Goal: Feedback & Contribution: Leave review/rating

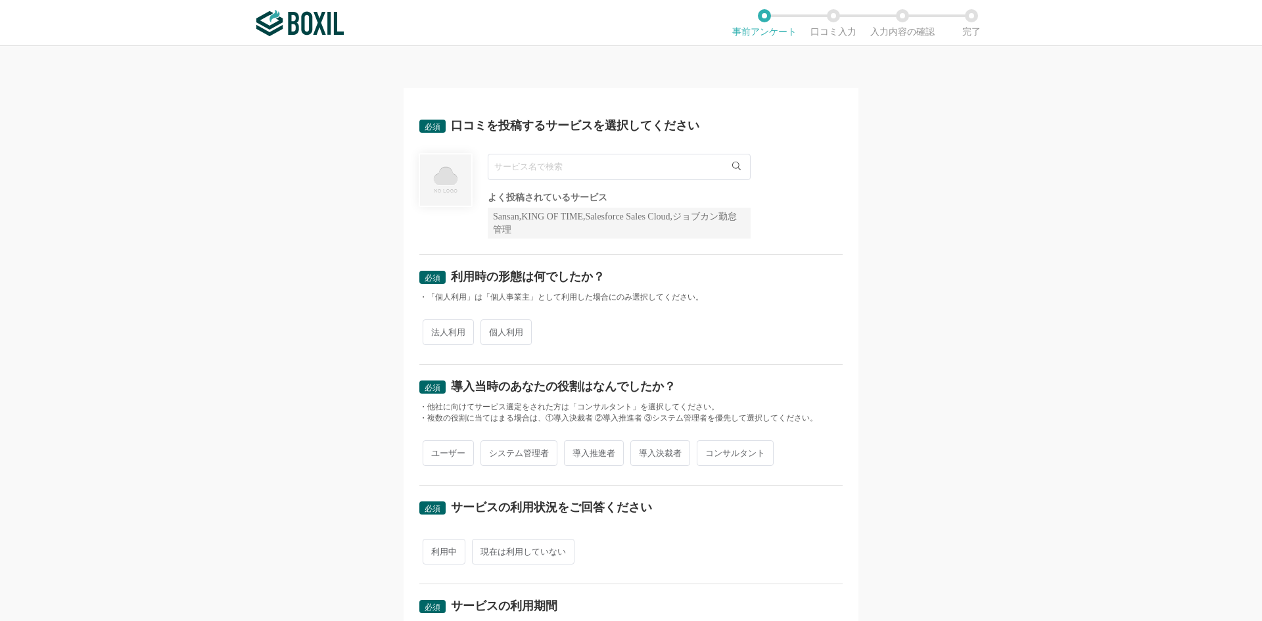
click at [695, 164] on input "text" at bounding box center [619, 167] width 263 height 26
type input "あ"
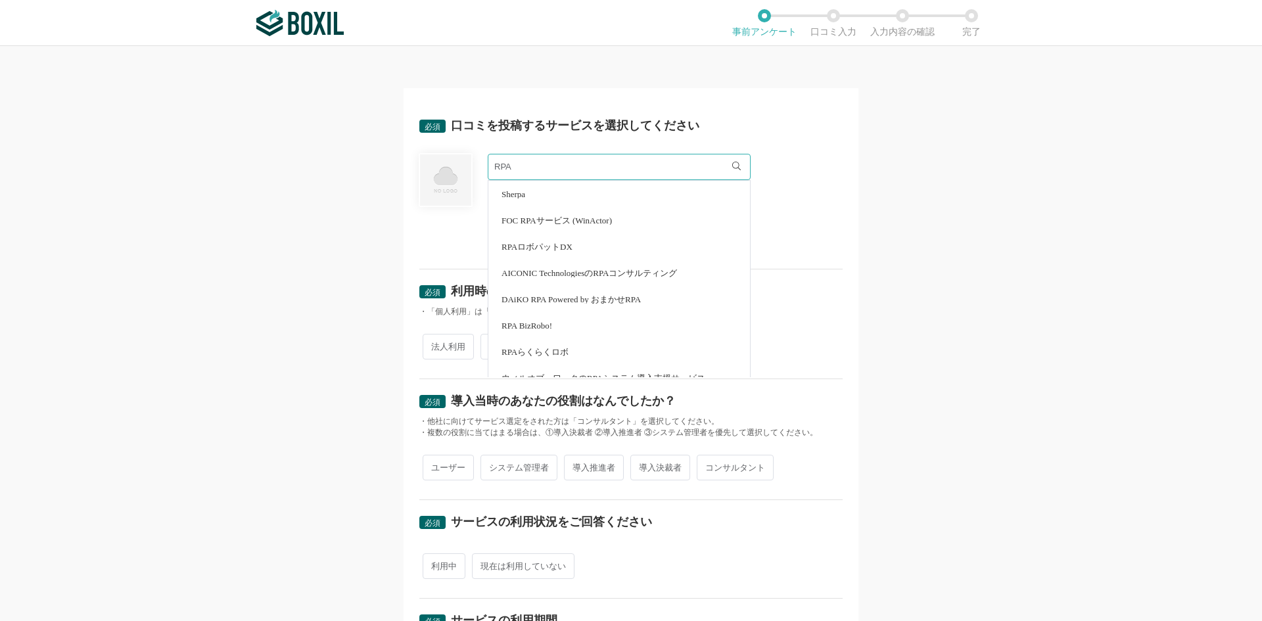
click at [599, 249] on li "RPAロボパットDX" at bounding box center [619, 246] width 262 height 26
type input "RPAロボパットDX"
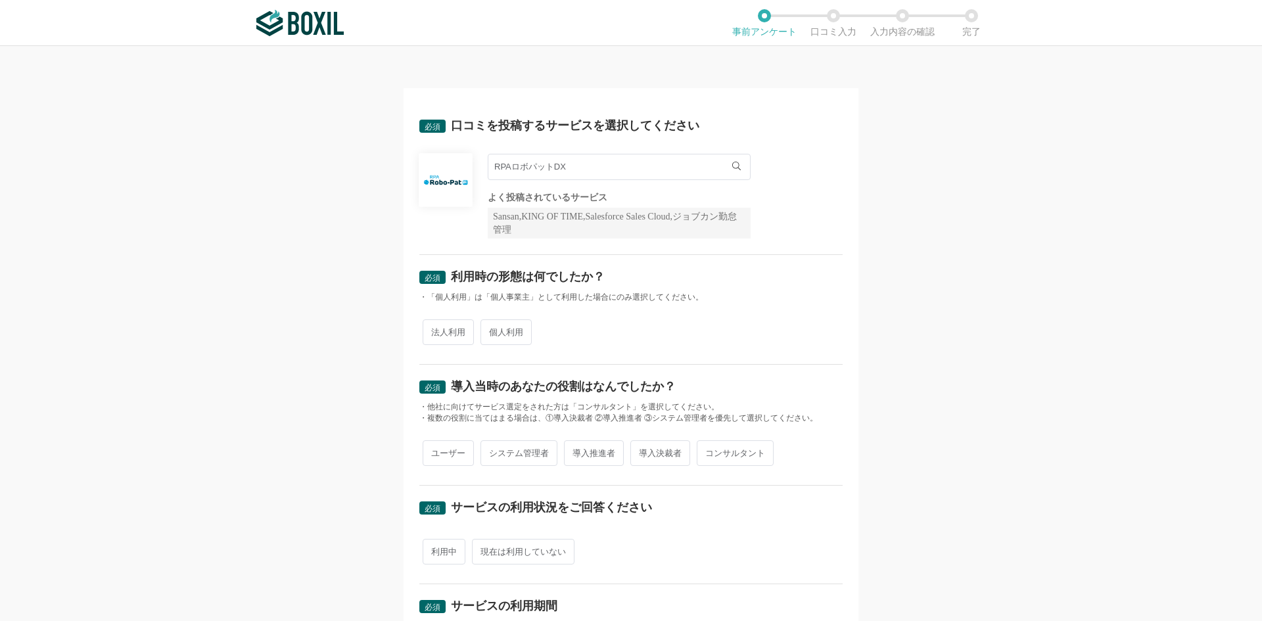
click at [464, 334] on span "法人利用" at bounding box center [448, 332] width 51 height 26
click at [434, 330] on input "法人利用" at bounding box center [430, 325] width 9 height 9
radio input "true"
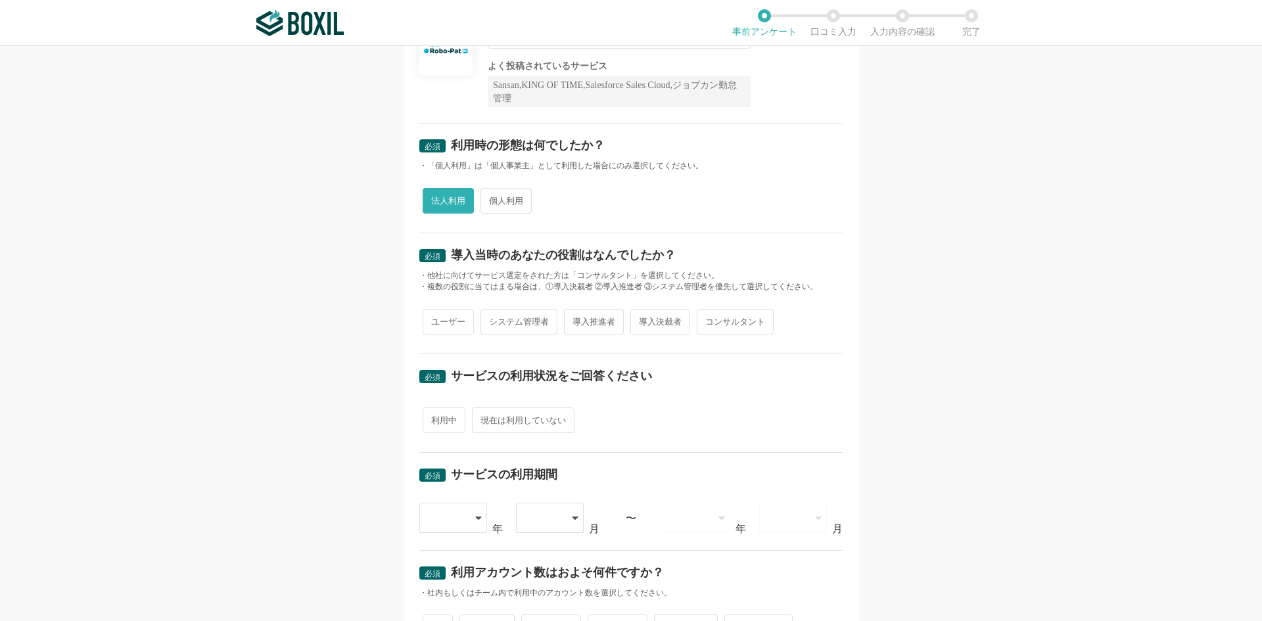
scroll to position [197, 0]
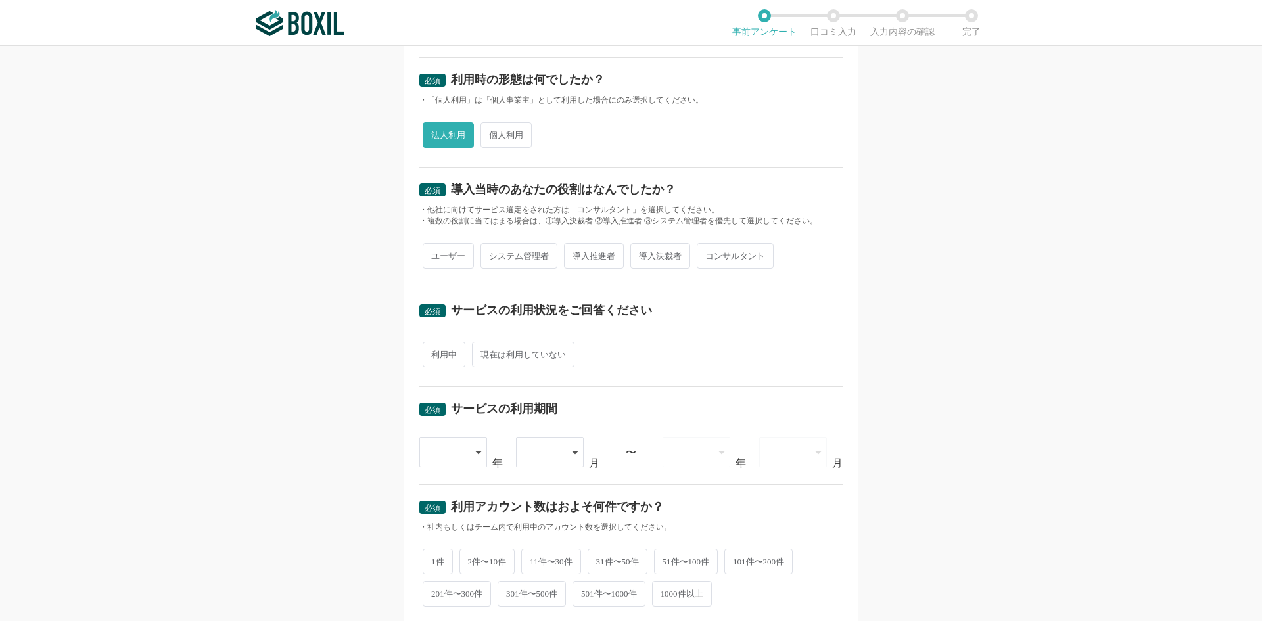
click at [444, 261] on span "ユーザー" at bounding box center [448, 256] width 51 height 26
click at [434, 254] on input "ユーザー" at bounding box center [430, 249] width 9 height 9
radio input "true"
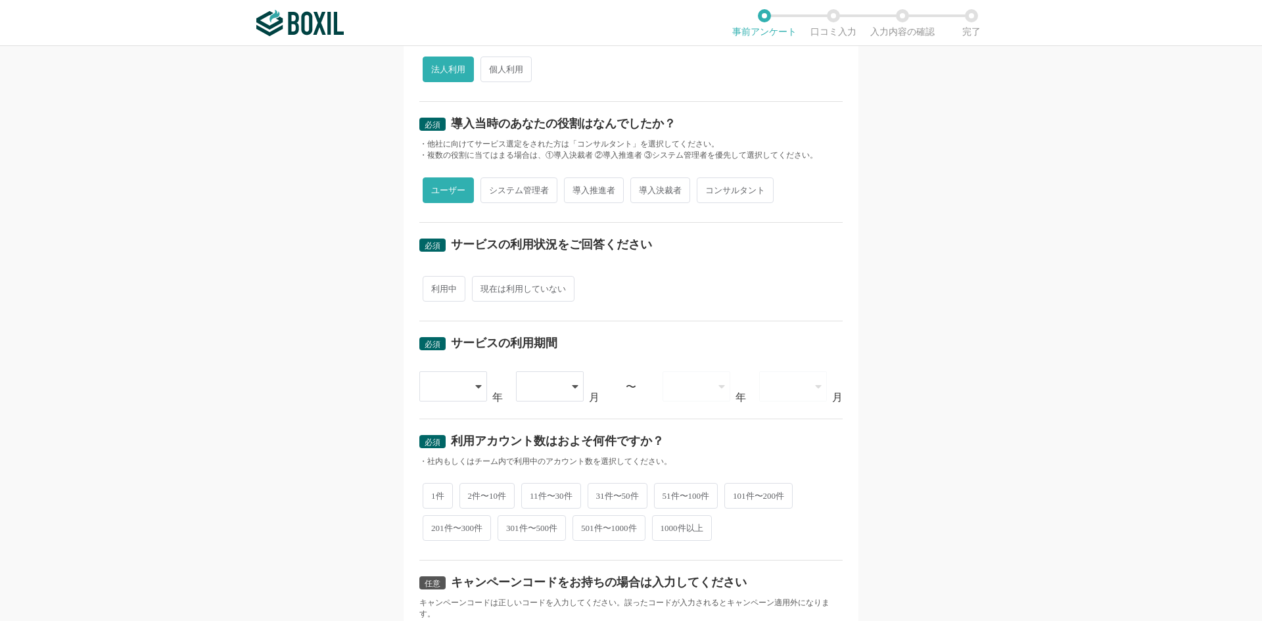
scroll to position [329, 0]
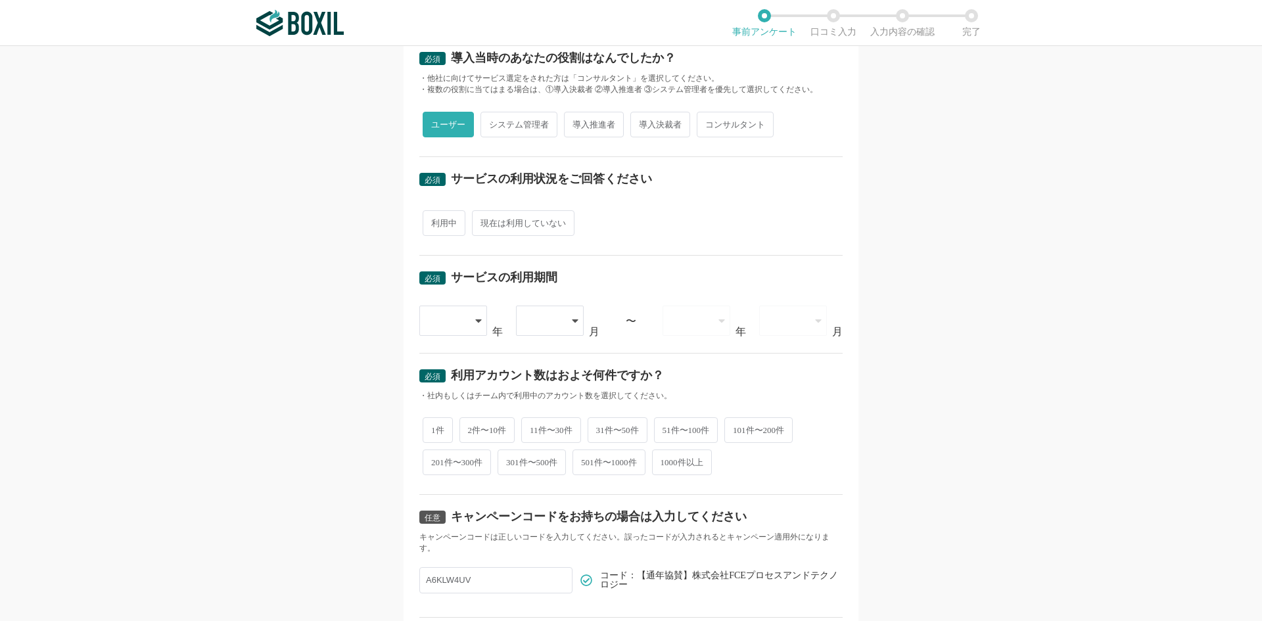
click at [547, 222] on span "現在は利用していない" at bounding box center [523, 223] width 103 height 26
click at [484, 221] on input "現在は利用していない" at bounding box center [479, 216] width 9 height 9
radio input "true"
click at [547, 222] on span "現在は利用していない" at bounding box center [523, 223] width 103 height 26
click at [484, 221] on input "現在は利用していない" at bounding box center [479, 216] width 9 height 9
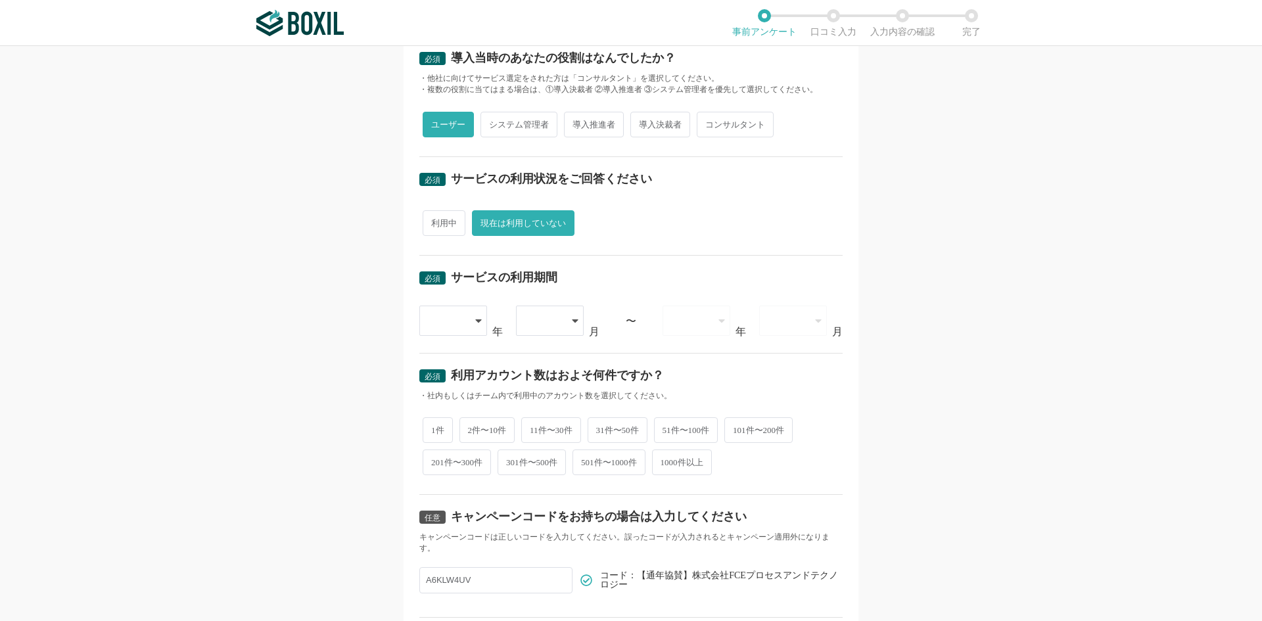
click at [445, 223] on span "利用中" at bounding box center [444, 223] width 43 height 26
click at [434, 221] on input "利用中" at bounding box center [430, 216] width 9 height 9
radio input "true"
radio input "false"
click at [450, 312] on div at bounding box center [447, 320] width 39 height 29
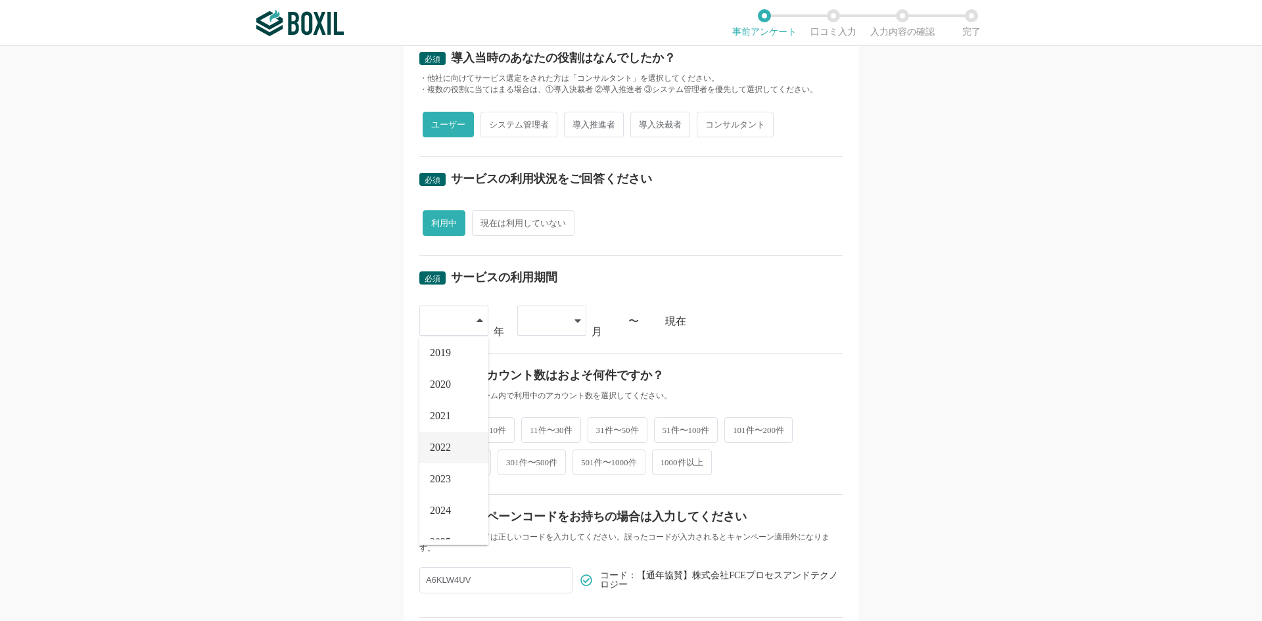
scroll to position [150, 0]
click at [451, 525] on li "2025" at bounding box center [453, 524] width 69 height 32
click at [565, 322] on div at bounding box center [551, 321] width 69 height 30
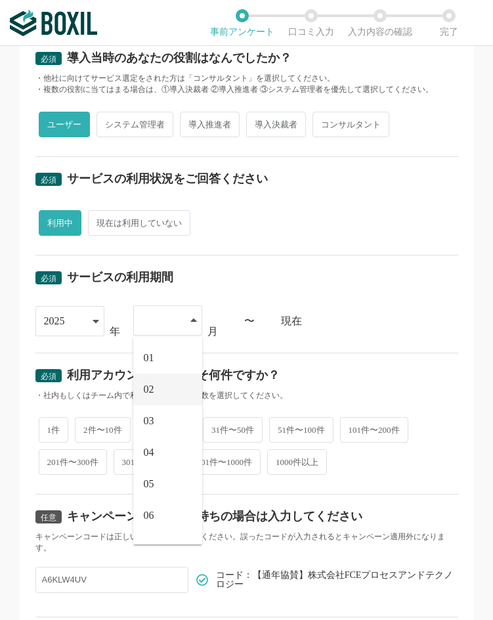
click at [156, 390] on li "02" at bounding box center [167, 390] width 69 height 32
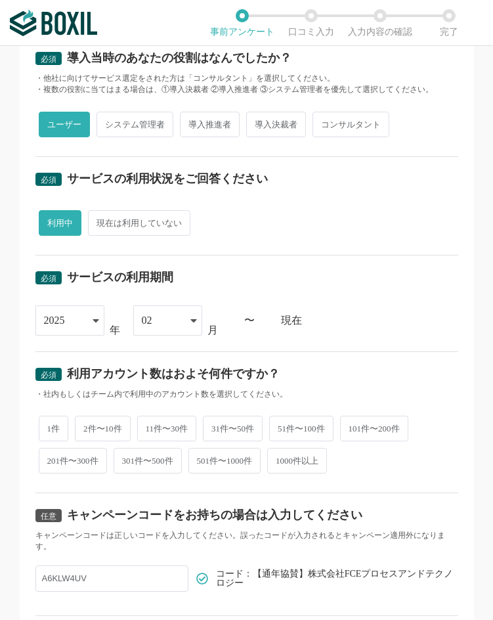
click at [48, 419] on span "1件" at bounding box center [54, 429] width 30 height 26
click at [48, 419] on input "1件" at bounding box center [46, 422] width 9 height 9
radio input "true"
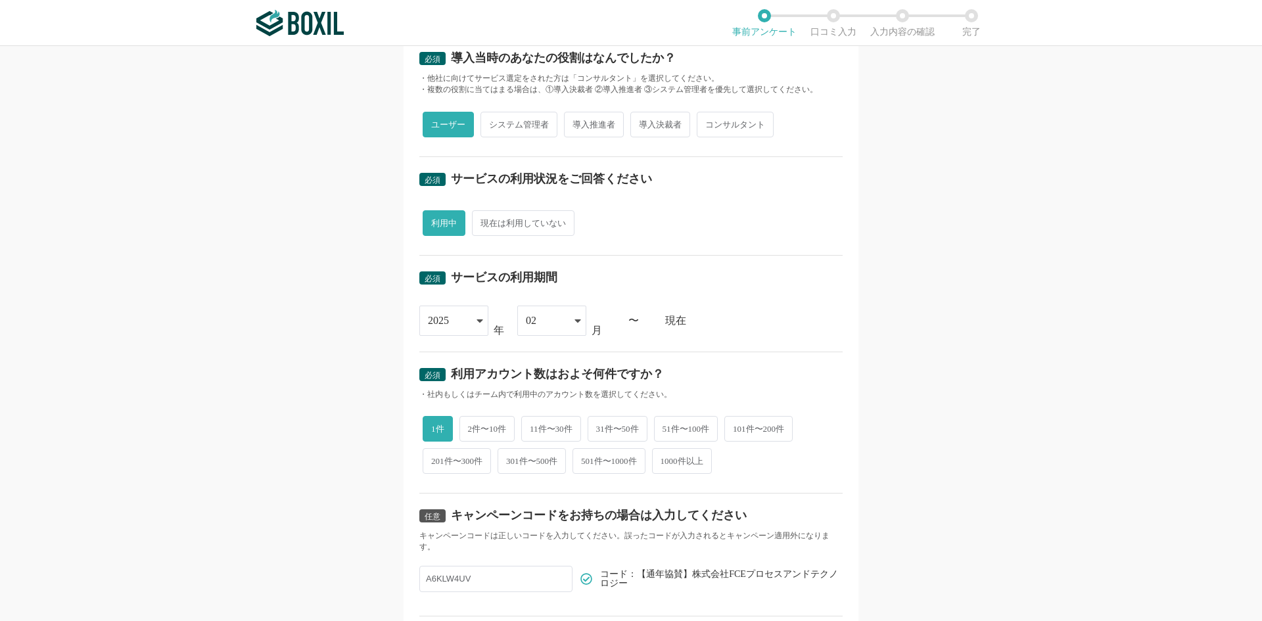
scroll to position [426, 0]
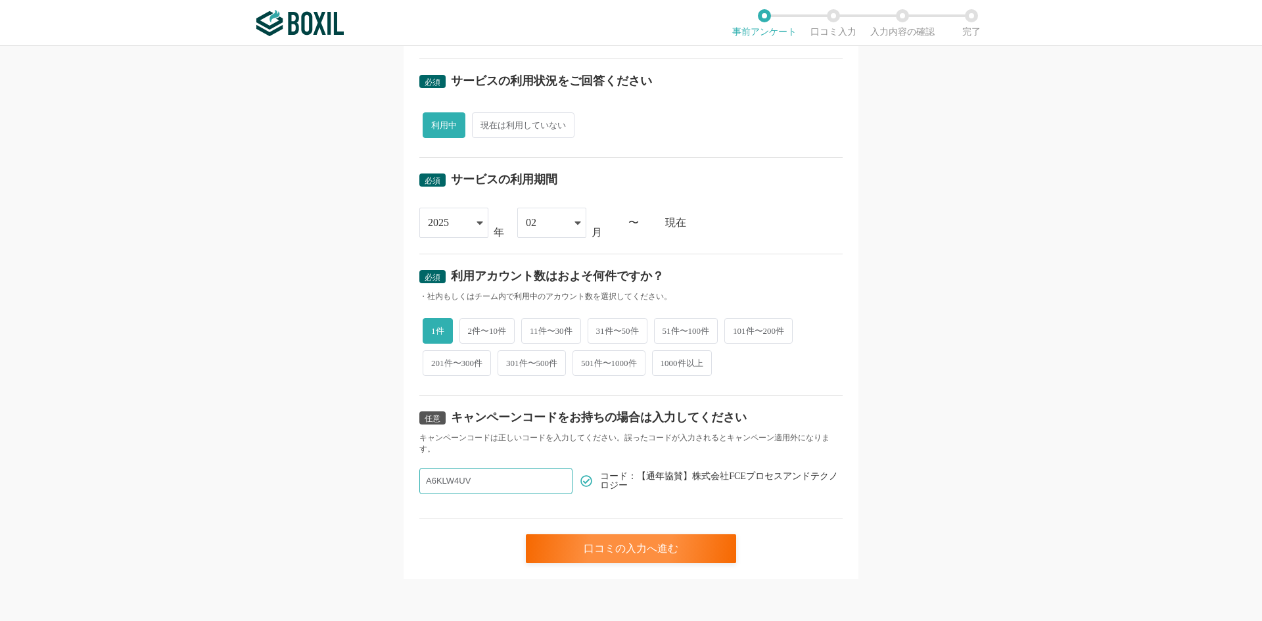
click at [516, 474] on input "A6KLW4UV" at bounding box center [495, 481] width 153 height 26
drag, startPoint x: 266, startPoint y: 538, endPoint x: 295, endPoint y: 537, distance: 28.9
click at [266, 538] on div "必須 口コミを投稿するサービスを選択してください RPAロボパットDX RPAロボパットDX よく投稿されているサービス Sansan,KING OF TIM…" at bounding box center [631, 333] width 1262 height 575
click at [599, 553] on div "口コミの入力へ進む" at bounding box center [631, 548] width 210 height 29
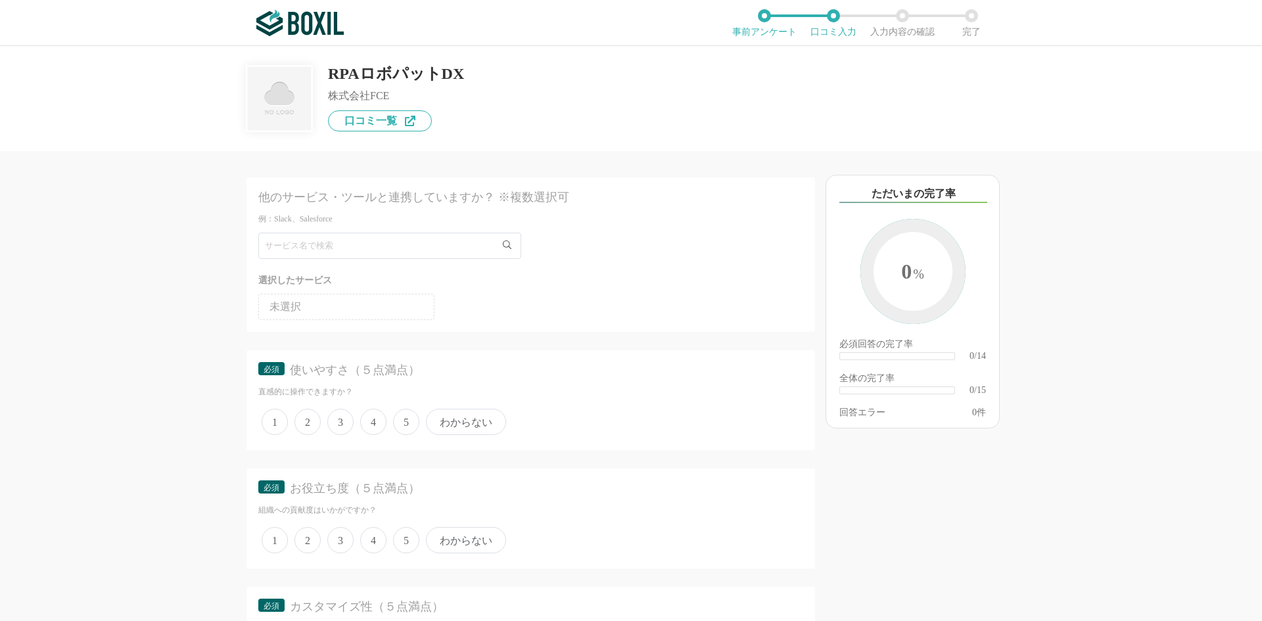
scroll to position [131, 0]
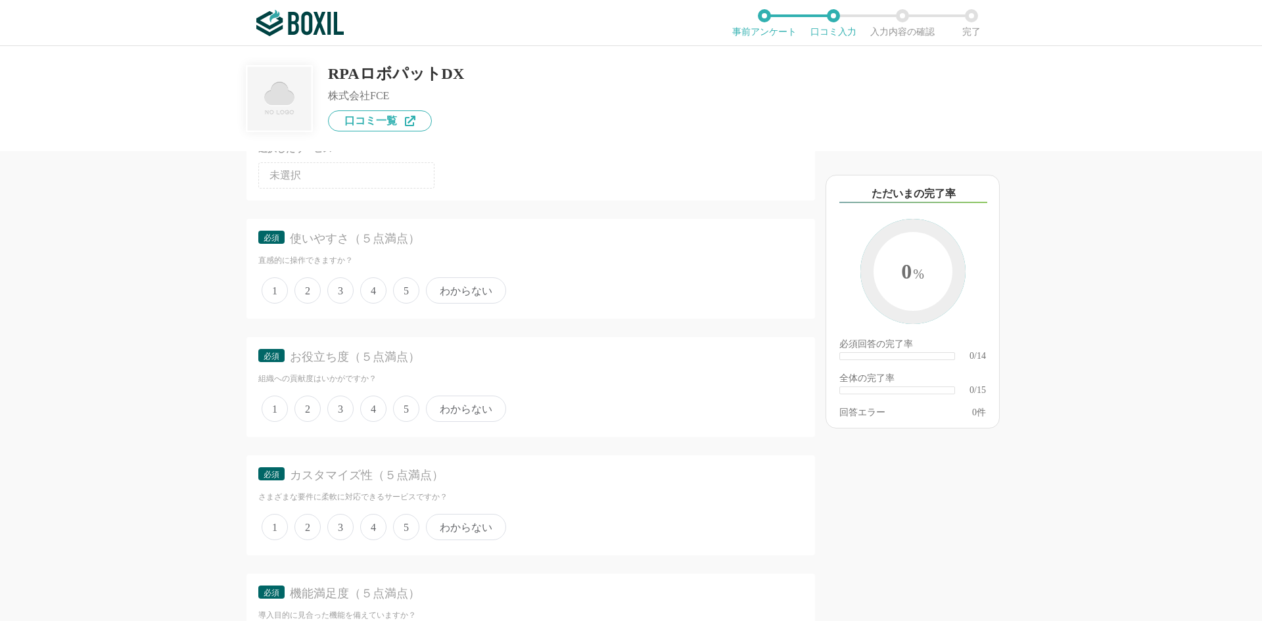
click at [400, 287] on span "5" at bounding box center [406, 290] width 26 height 26
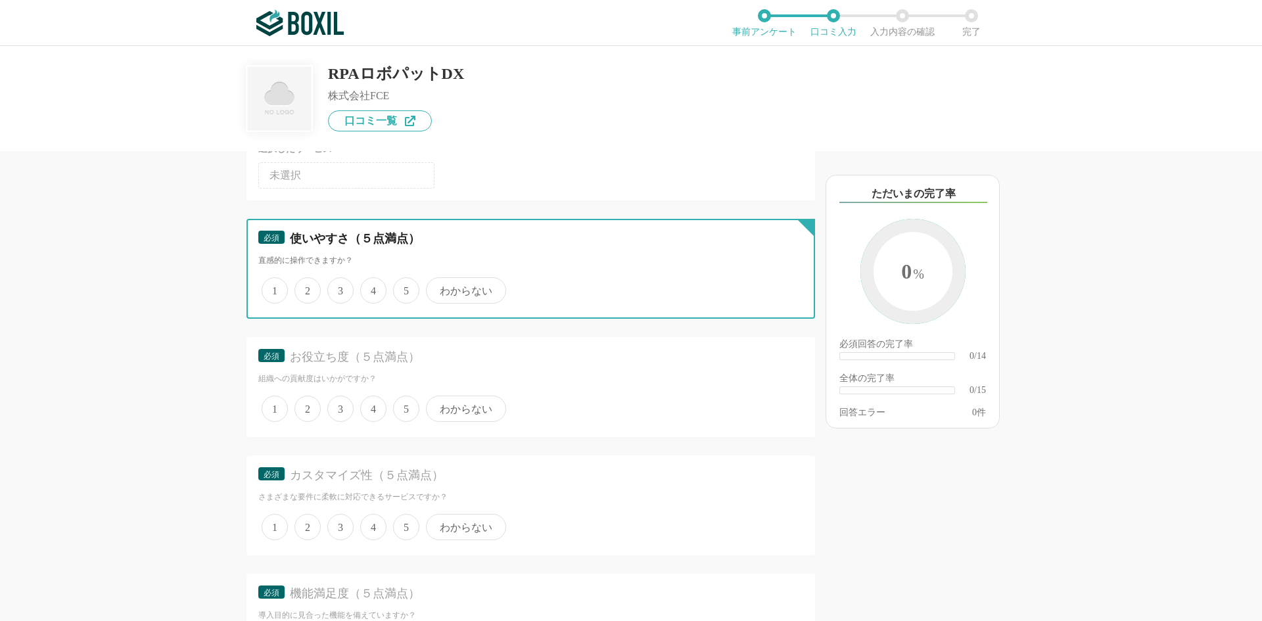
click at [400, 287] on input "5" at bounding box center [400, 283] width 9 height 9
radio input "true"
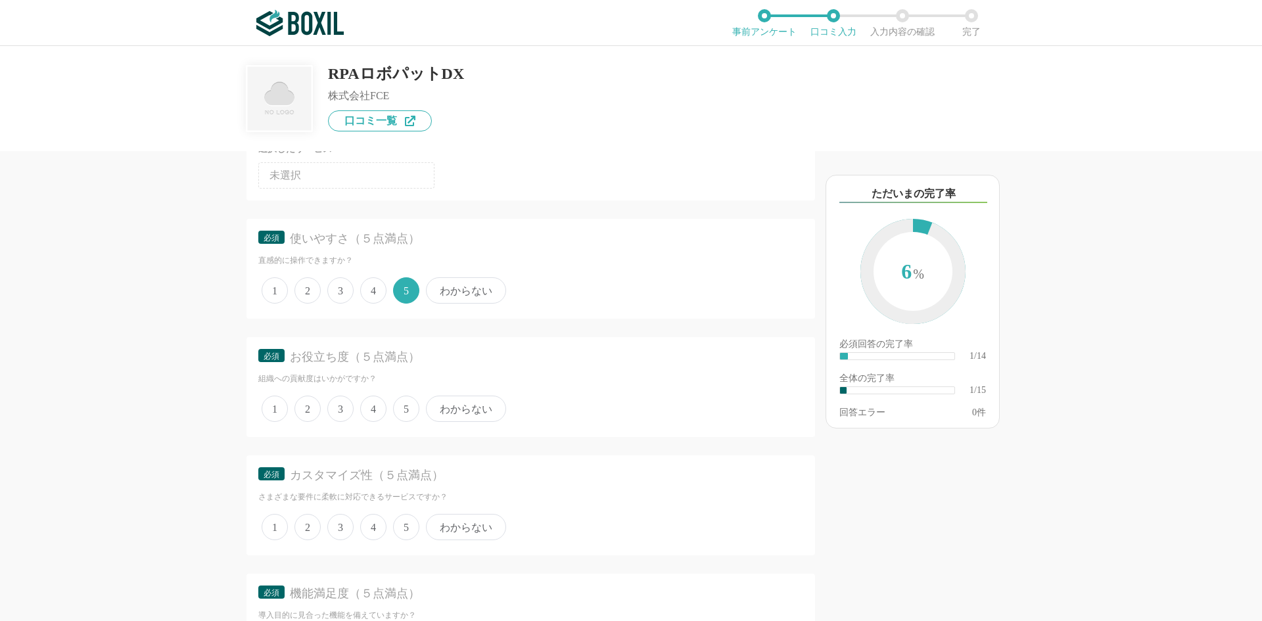
click at [409, 405] on span "5" at bounding box center [406, 409] width 26 height 26
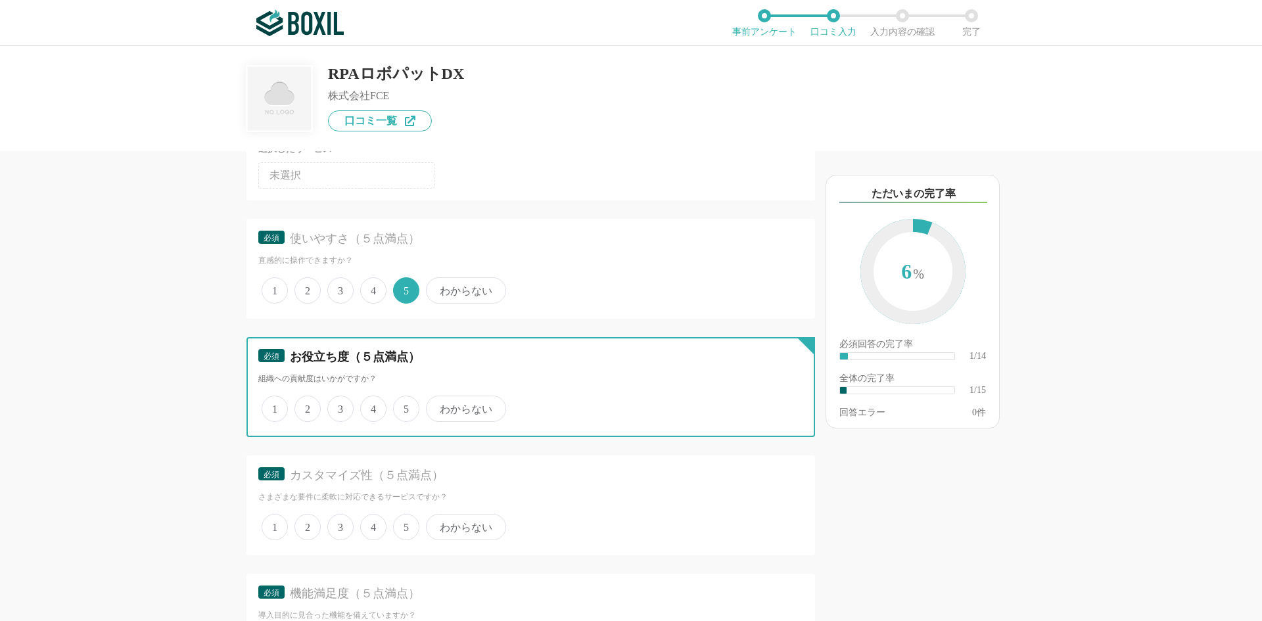
click at [405, 405] on input "5" at bounding box center [400, 402] width 9 height 9
radio input "true"
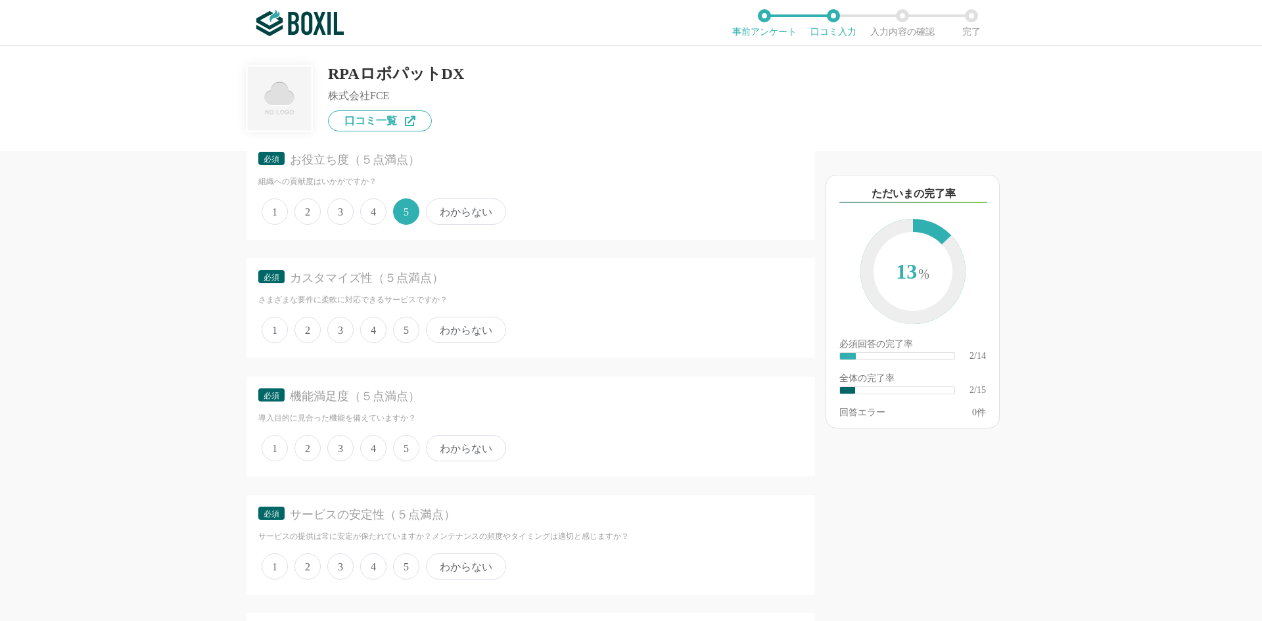
click at [400, 442] on span "5" at bounding box center [406, 448] width 26 height 26
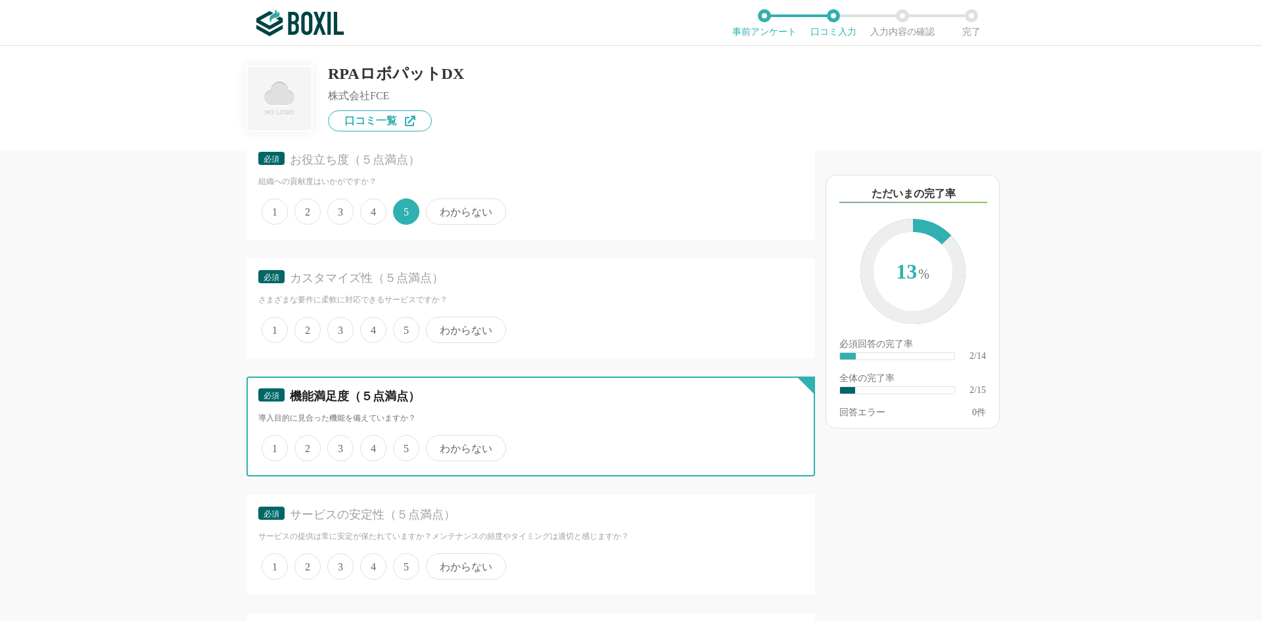
click at [400, 442] on input "5" at bounding box center [400, 441] width 9 height 9
radio input "true"
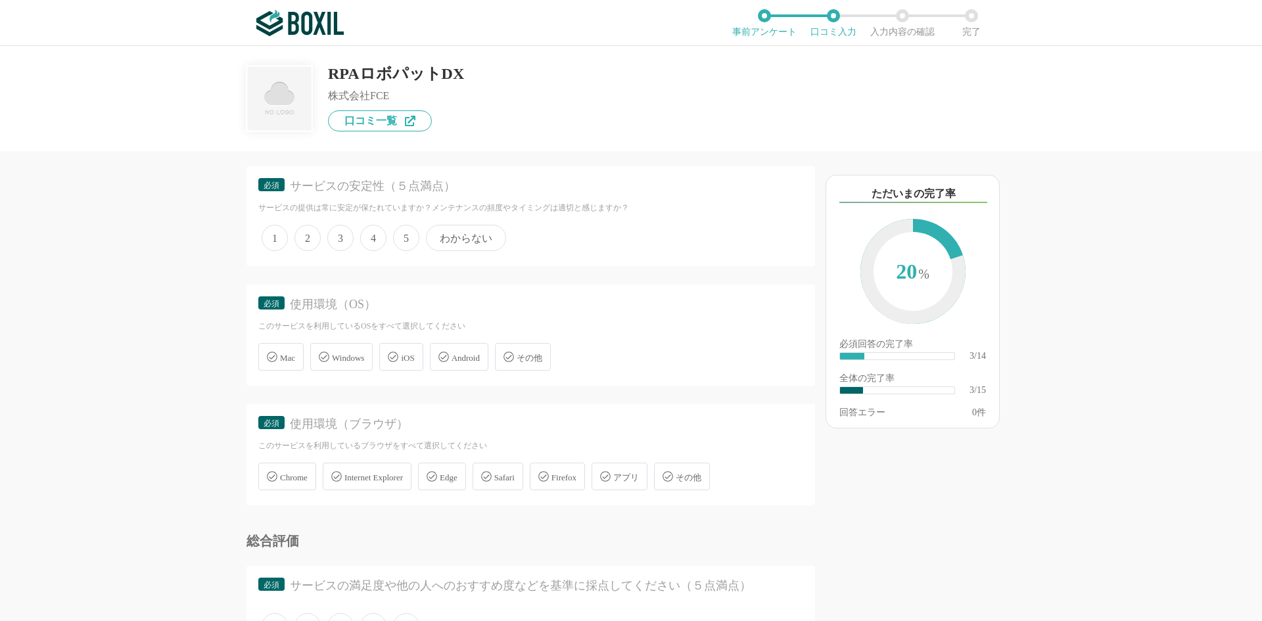
click at [414, 357] on span "iOS" at bounding box center [407, 358] width 13 height 10
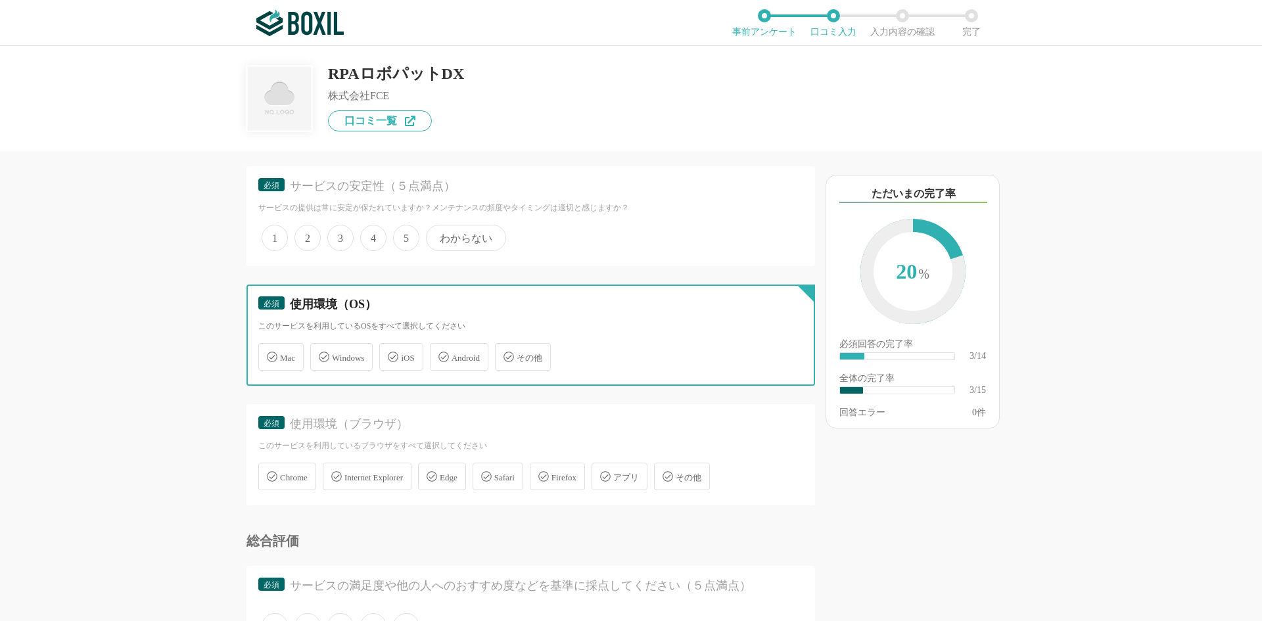
click at [390, 354] on input "iOS" at bounding box center [386, 349] width 9 height 9
checkbox input "true"
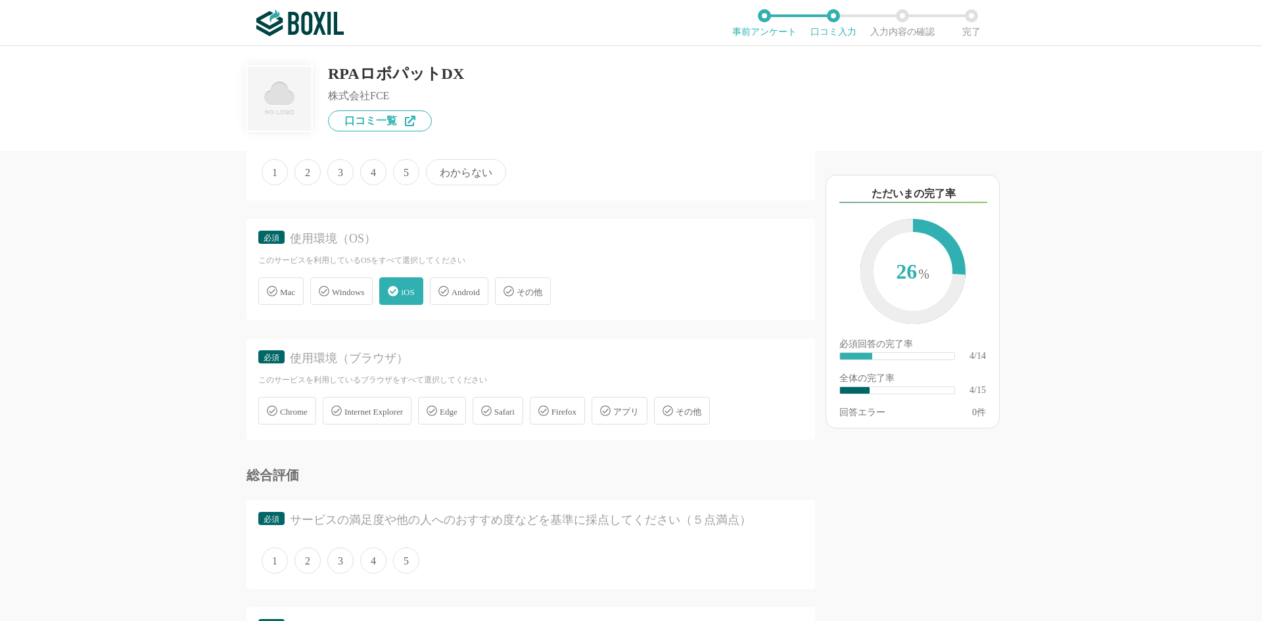
click at [283, 409] on span "Chrome" at bounding box center [294, 412] width 28 height 10
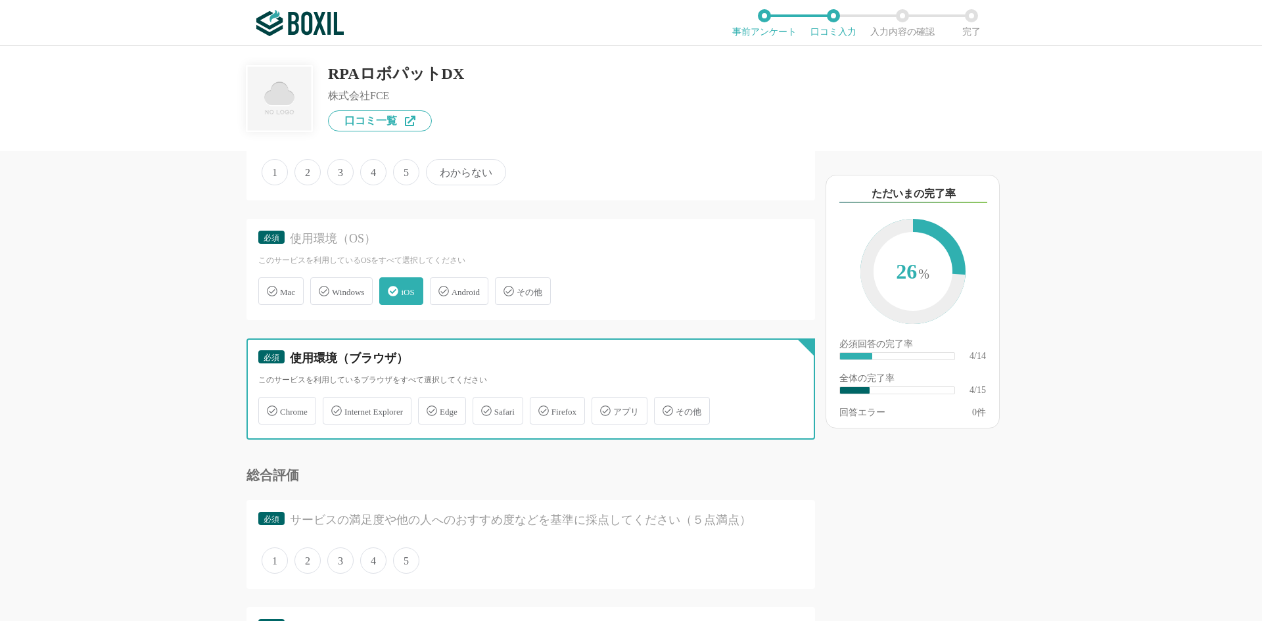
click at [269, 407] on input "Chrome" at bounding box center [265, 403] width 9 height 9
checkbox input "true"
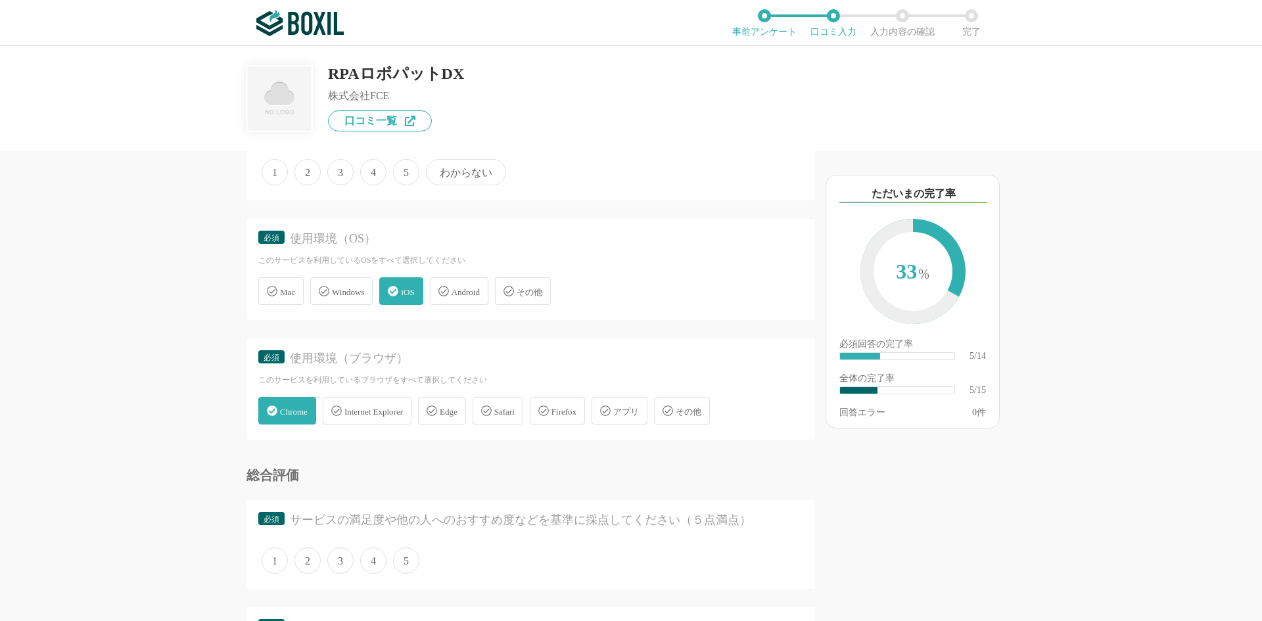
click at [436, 405] on div "Edge" at bounding box center [442, 411] width 48 height 28
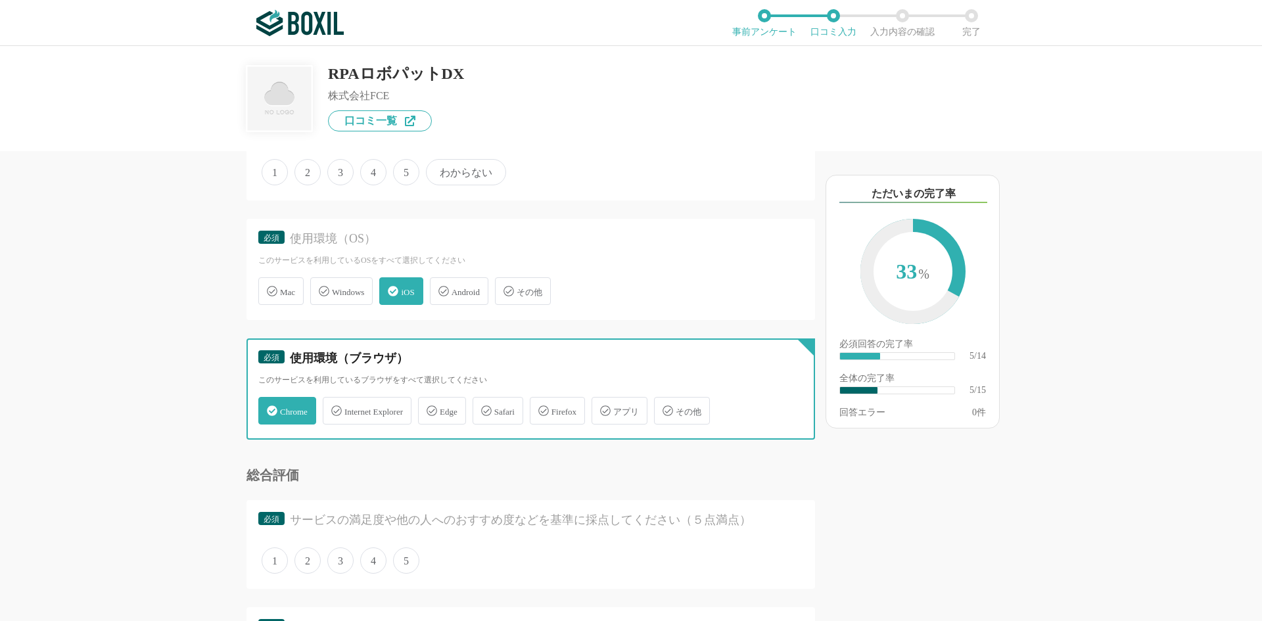
click at [429, 405] on input "Edge" at bounding box center [425, 403] width 9 height 9
checkbox input "true"
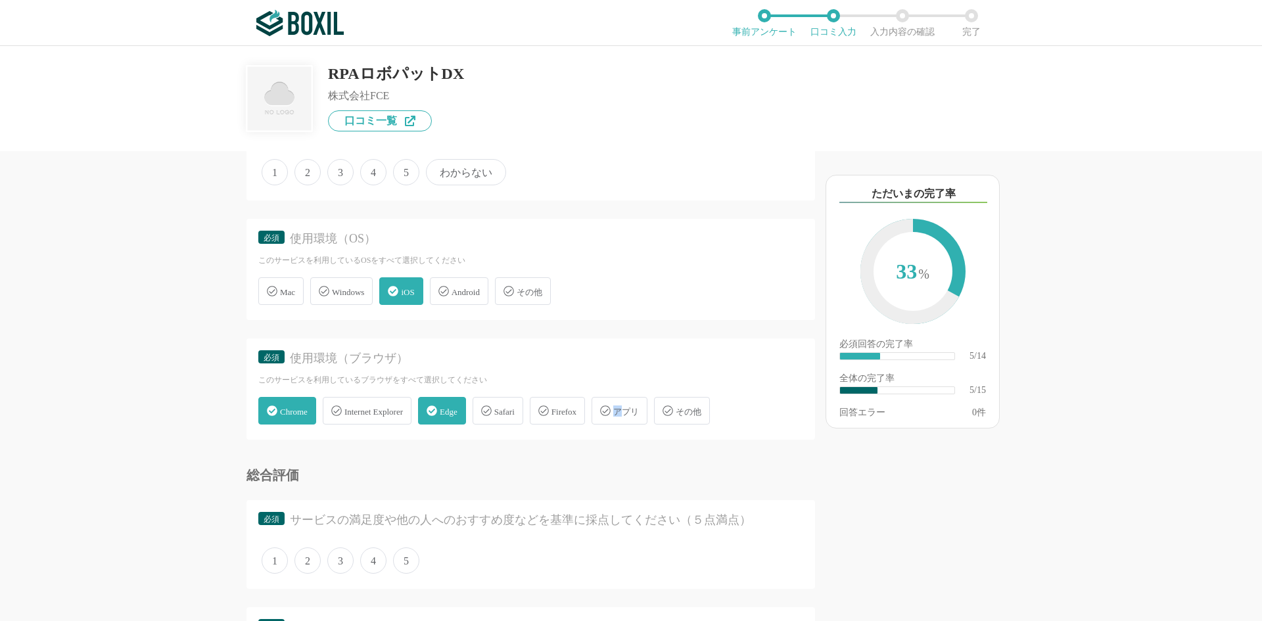
click at [639, 407] on span "アプリ" at bounding box center [626, 412] width 26 height 10
click at [610, 409] on icon at bounding box center [605, 410] width 11 height 11
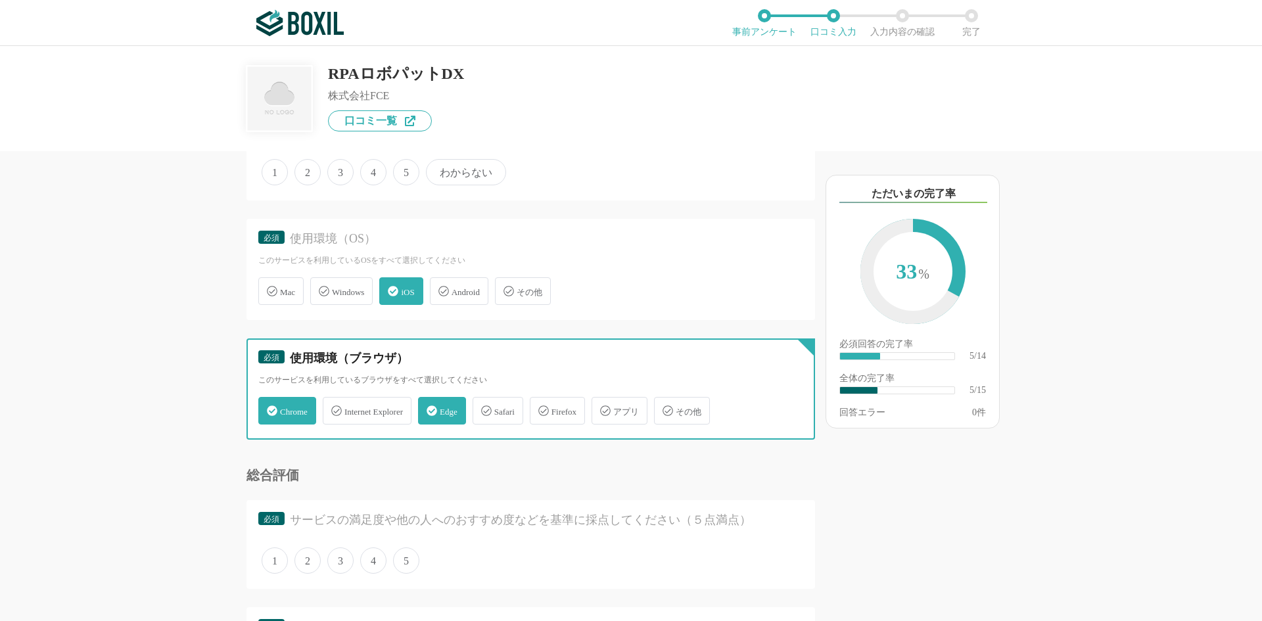
click at [603, 407] on input "アプリ" at bounding box center [598, 403] width 9 height 9
checkbox input "true"
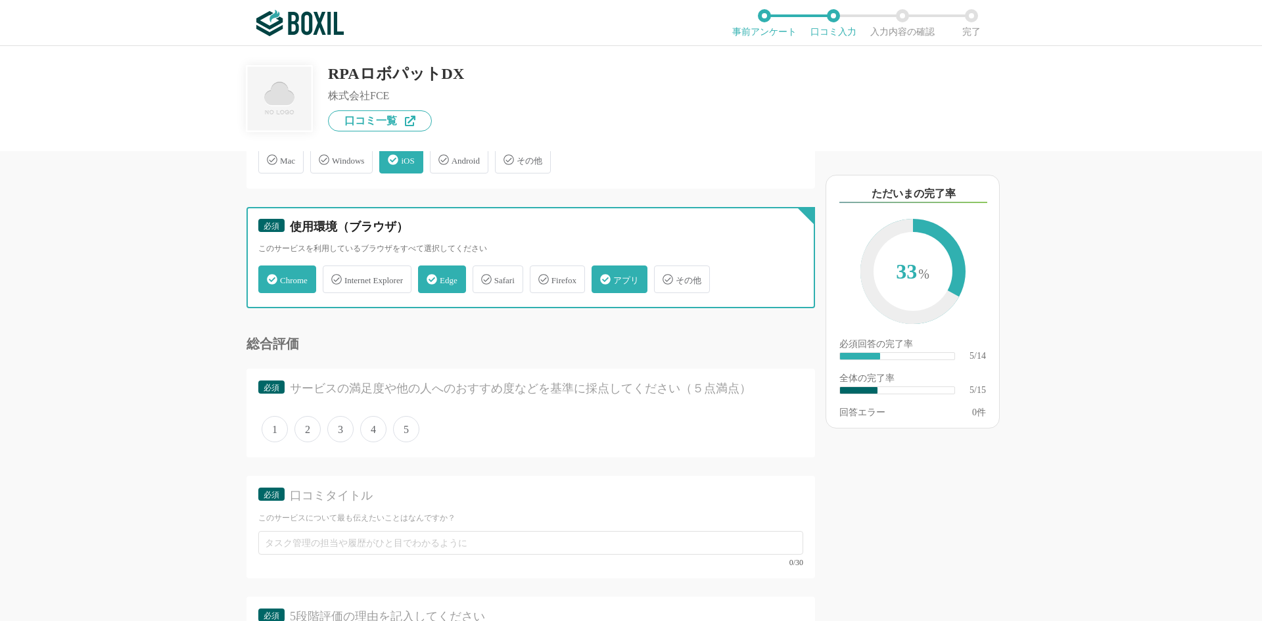
scroll to position [920, 0]
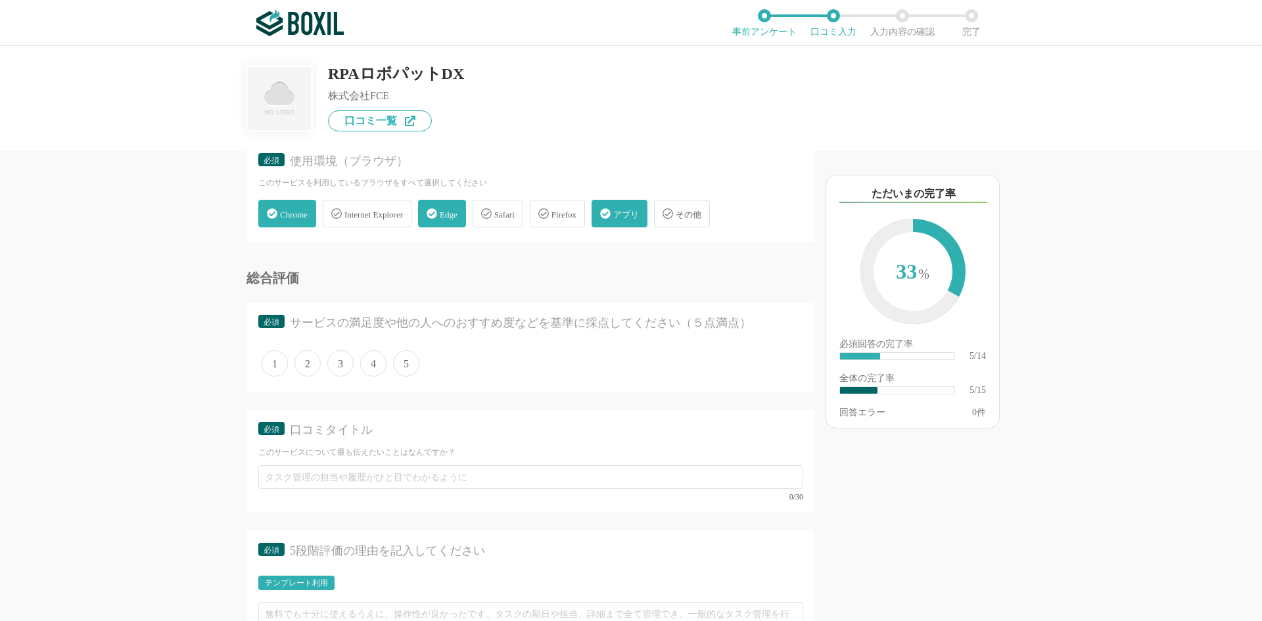
click at [411, 367] on span "5" at bounding box center [406, 363] width 26 height 26
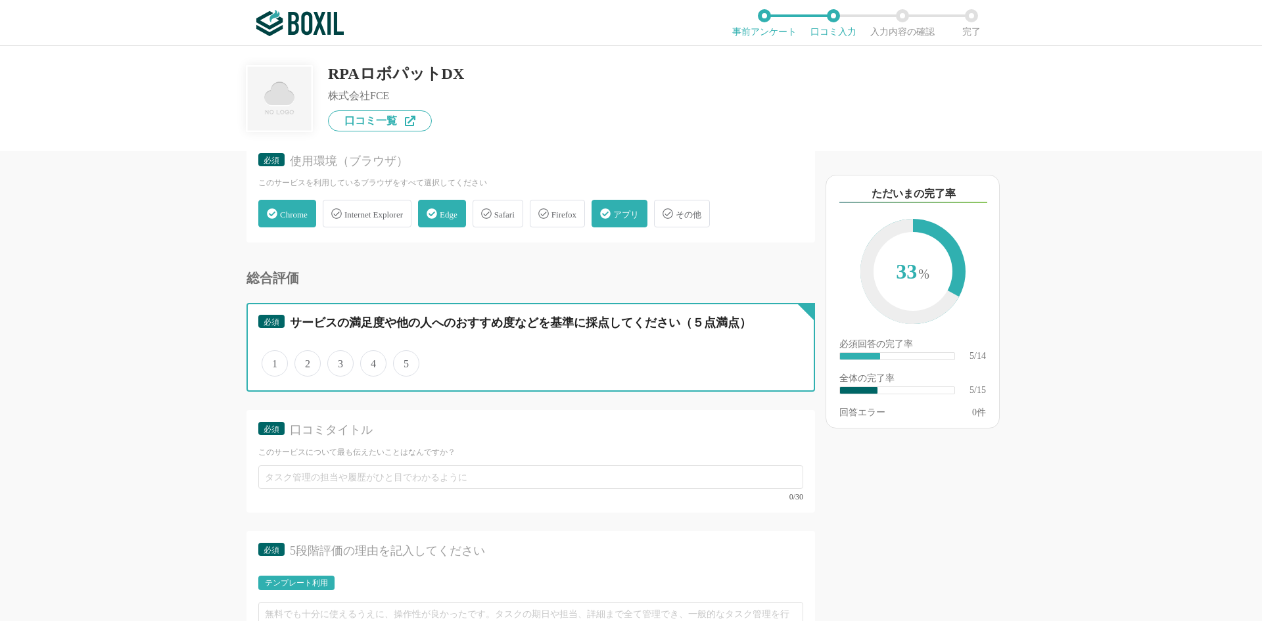
click at [405, 361] on input "5" at bounding box center [400, 356] width 9 height 9
radio input "true"
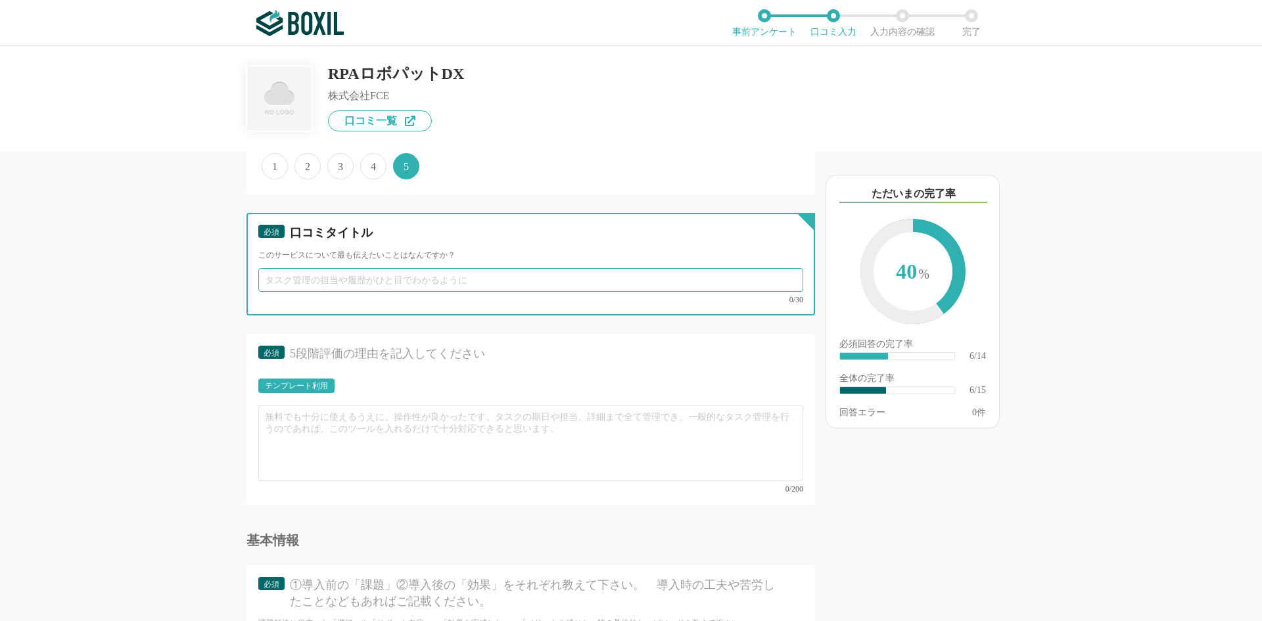
click at [472, 271] on input "text" at bounding box center [530, 280] width 545 height 24
type input "こ"
type input "ろ"
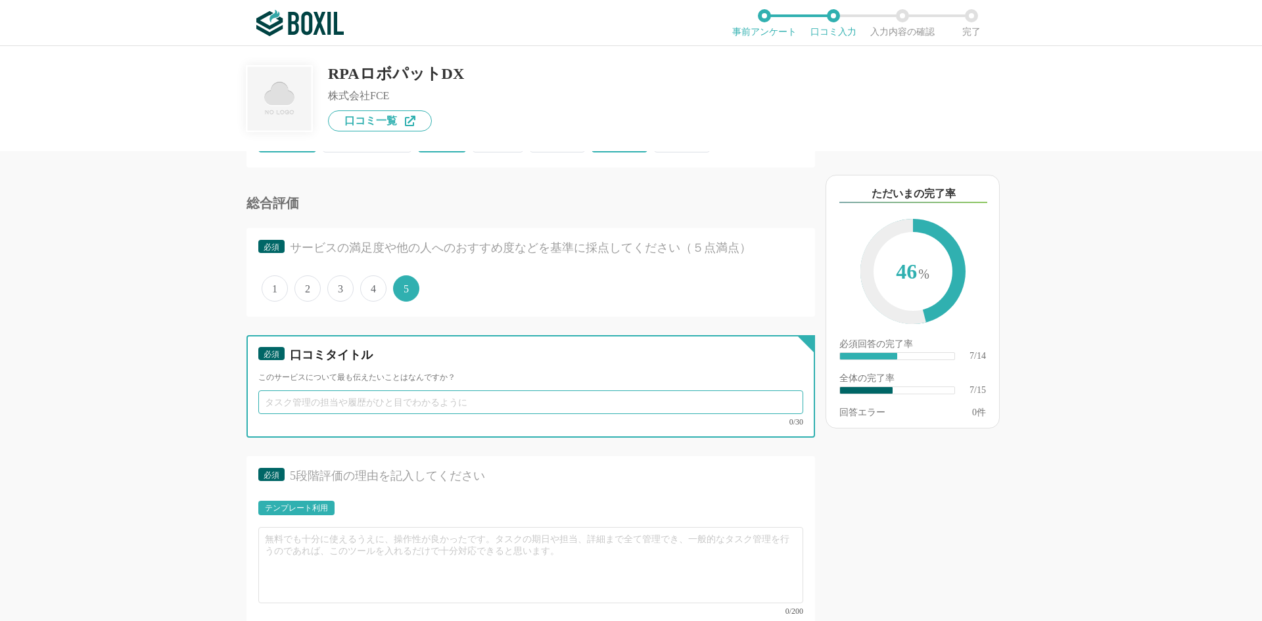
scroll to position [1061, 0]
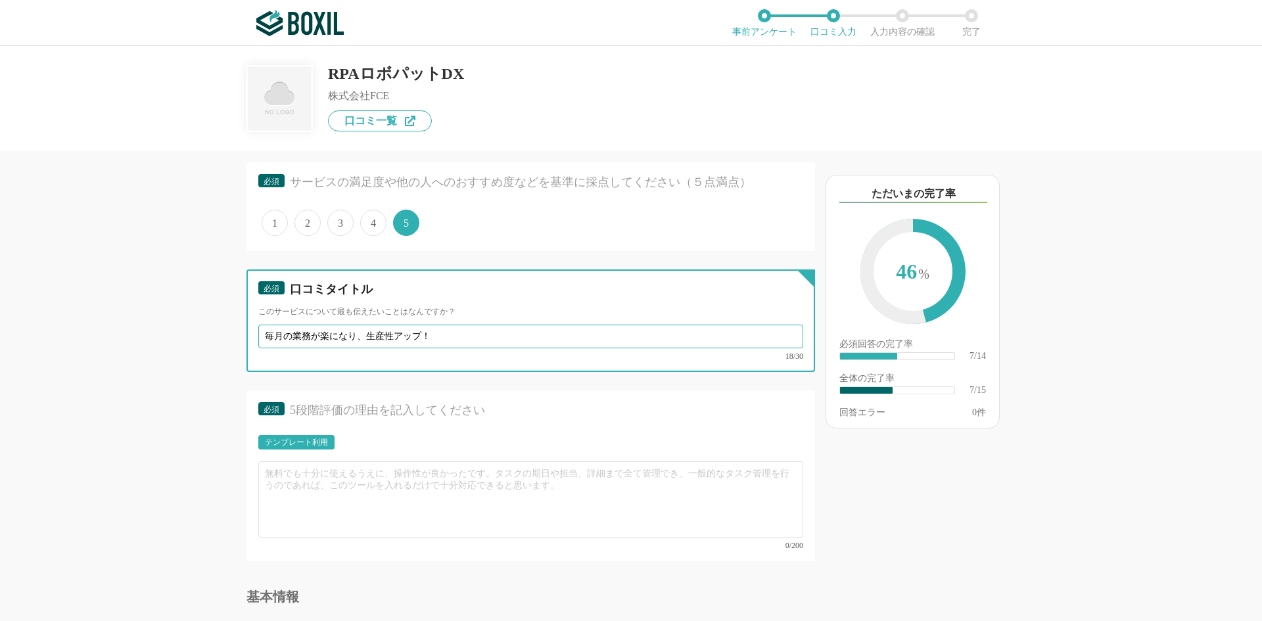
type input "毎月の業務が楽になり、生産性アップ！"
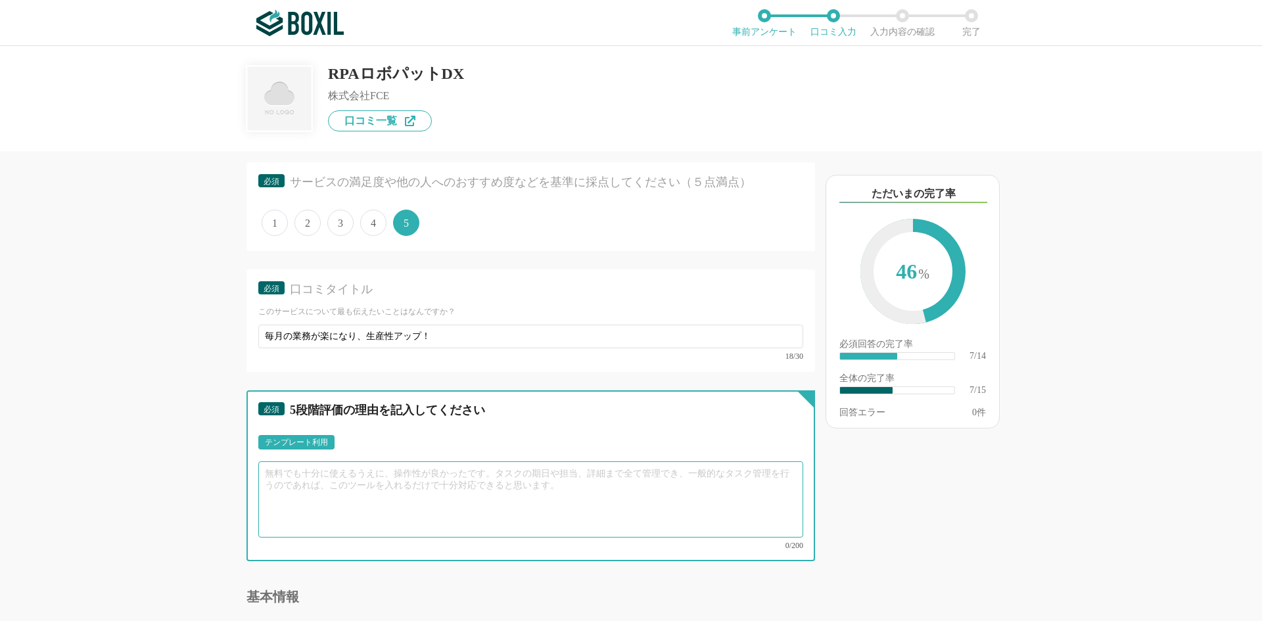
click at [317, 475] on textarea at bounding box center [530, 499] width 545 height 76
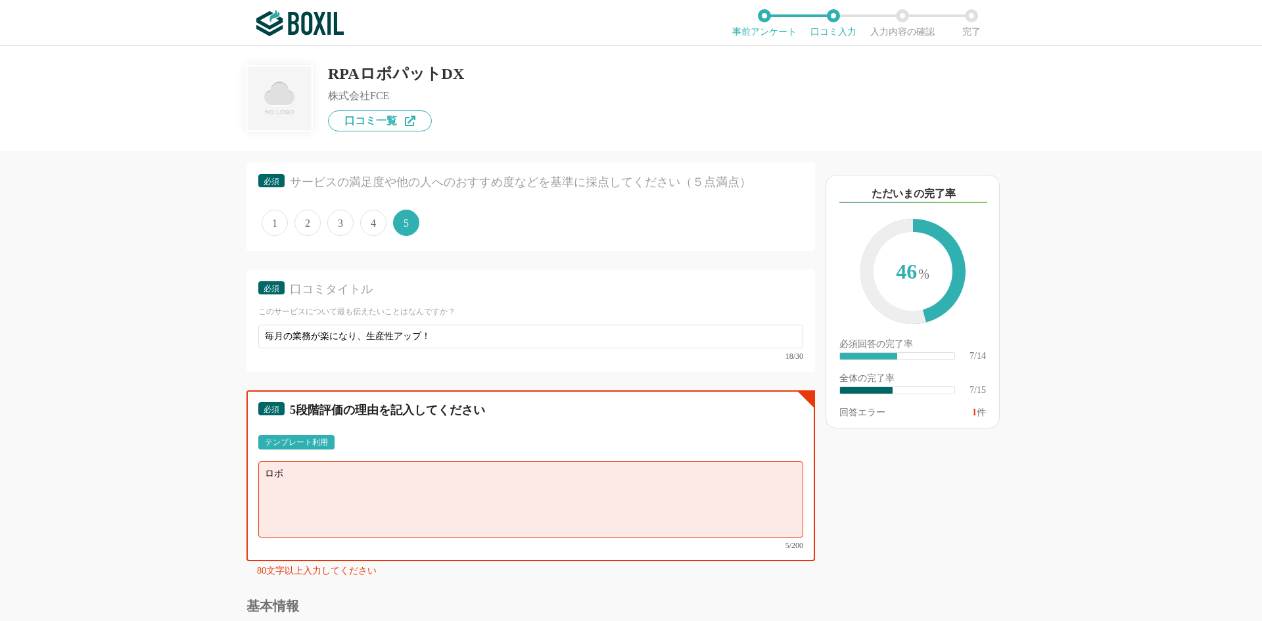
type textarea "ロ"
click at [320, 448] on div "テンプレート利用" at bounding box center [296, 442] width 76 height 14
click at [376, 471] on textarea "【役立った機能面】 【操作性・使いやすさ】 【他のサービスとの連携面(カスタマイズ性)】 【営業担当やサポート面】" at bounding box center [530, 499] width 545 height 76
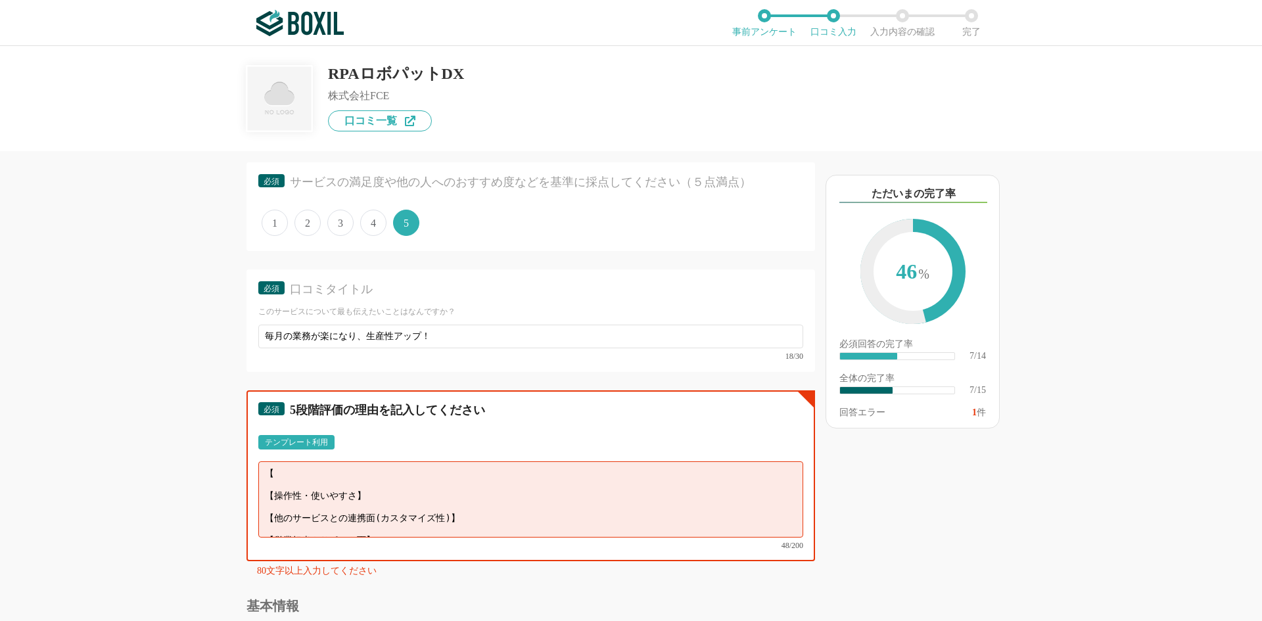
type textarea "【操作性・使いやすさ】 【他のサービスとの連携面(カスタマイズ性)】 【営業担当やサポート面】"
drag, startPoint x: 387, startPoint y: 516, endPoint x: 208, endPoint y: 447, distance: 191.8
click at [208, 447] on div "他のサービス・ツールと連携していますか？ ※複数選択可 例：Slack、Salesforce 選択したサービス 未選択 必須 使いやすさ（５点満点） 直感的に…" at bounding box center [486, 386] width 657 height 470
type textarea "ロ"
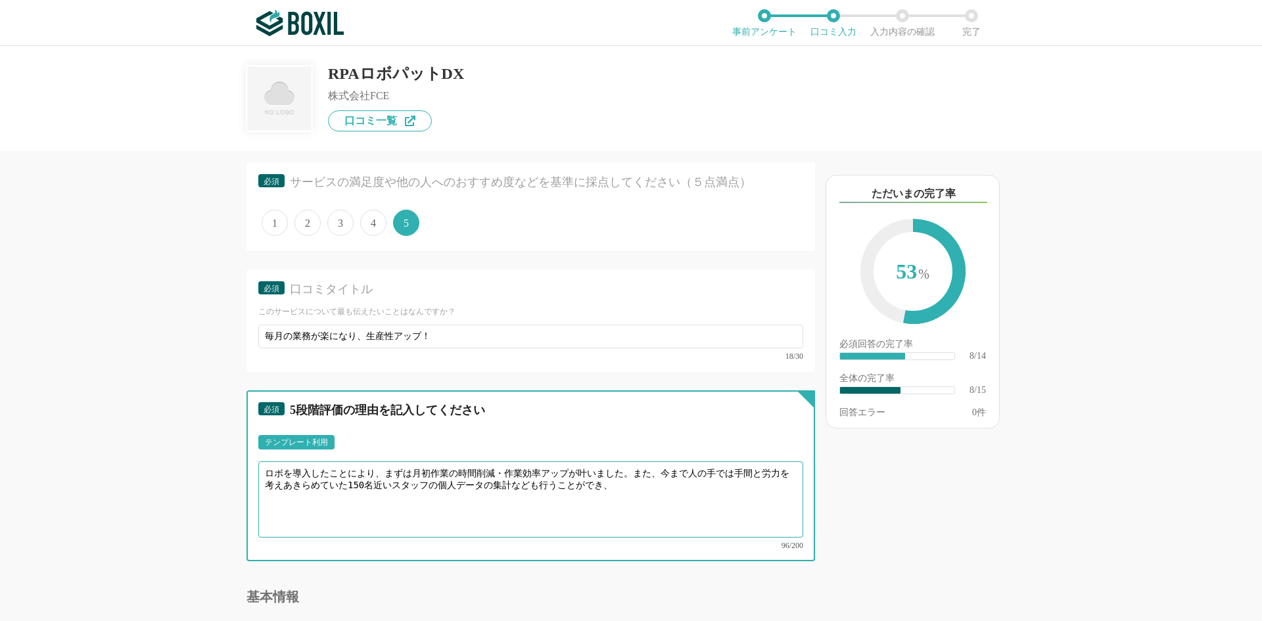
click at [635, 470] on textarea "ロボを導入したことにより、まずは月初作業の時間削減・作業効率アップが叶いました。また、今まで人の手では手間と労力を考えあきらめていた150名近いスタッフの個人…" at bounding box center [530, 499] width 545 height 76
click at [774, 485] on textarea "ロボを導入したことにより、まずは月初作業の時間削減・作業効率アップが叶いました。 また、今まで人の手では手間と労力を考えあきらめていた150名近いスタッフの個…" at bounding box center [530, 499] width 545 height 76
click at [476, 495] on textarea "ロボを導入したことにより、まずは月初作業の時間削減・作業効率アップが叶いました。 また、今まで人の手では手間と労力を考えあきらめていた150名近いスタッフの個…" at bounding box center [530, 499] width 545 height 76
click at [504, 484] on textarea "ロボを導入したことにより、まずは月初作業の時間削減・作業効率アップが叶いました。 また、今まで人の手では手間と労力を考えあきらめていた150名近いスタッフの個…" at bounding box center [530, 499] width 545 height 76
click at [319, 497] on textarea "ロボを導入したことにより、まずは月初作業の時間削減・作業効率アップが叶いました。 また、今まで人の手では手間と労力を考えあきらめていた、150名近いスタッフの…" at bounding box center [530, 499] width 545 height 76
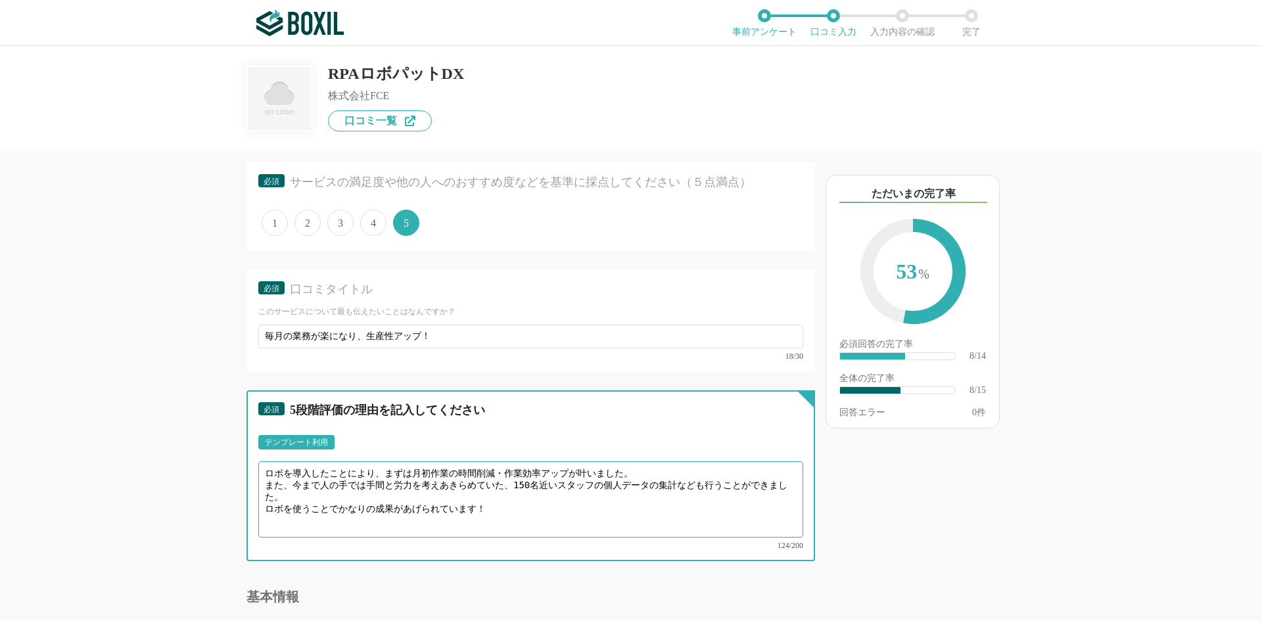
click at [338, 505] on textarea "ロボを導入したことにより、まずは月初作業の時間削減・作業効率アップが叶いました。 また、今まで人の手では手間と労力を考えあきらめていた、150名近いスタッフの…" at bounding box center [530, 499] width 545 height 76
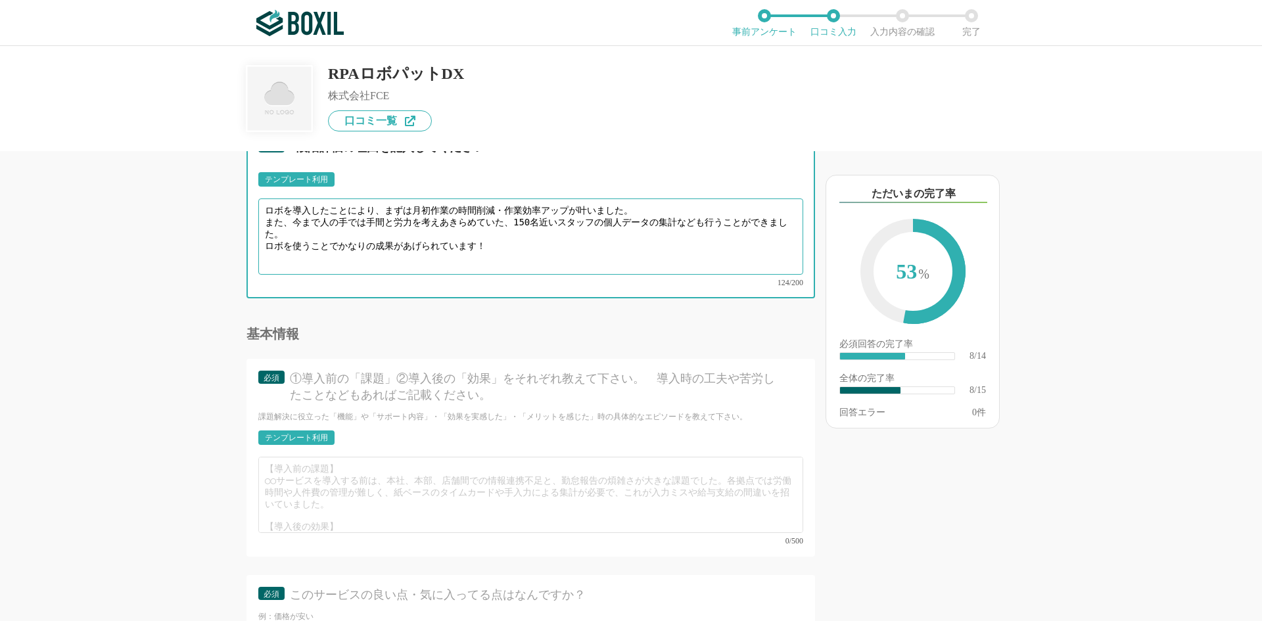
scroll to position [1389, 0]
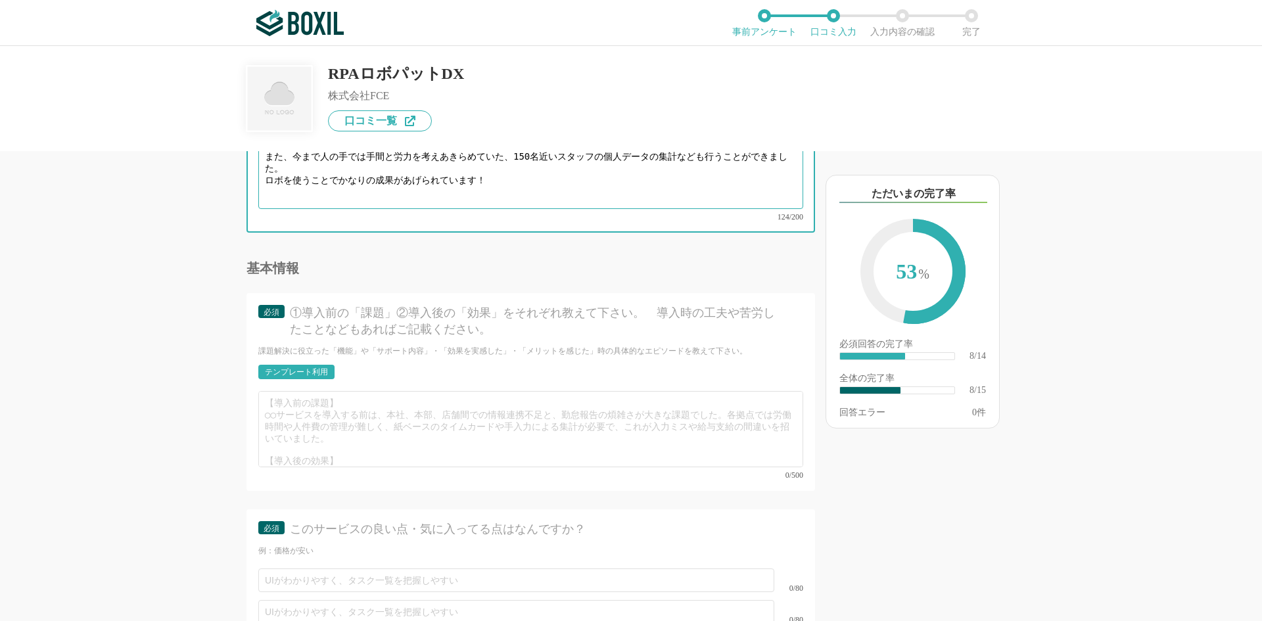
type textarea "ロボを導入したことにより、まずは月初作業の時間削減・作業効率アップが叶いました。 また、今まで人の手では手間と労力を考えあきらめていた、150名近いスタッフの…"
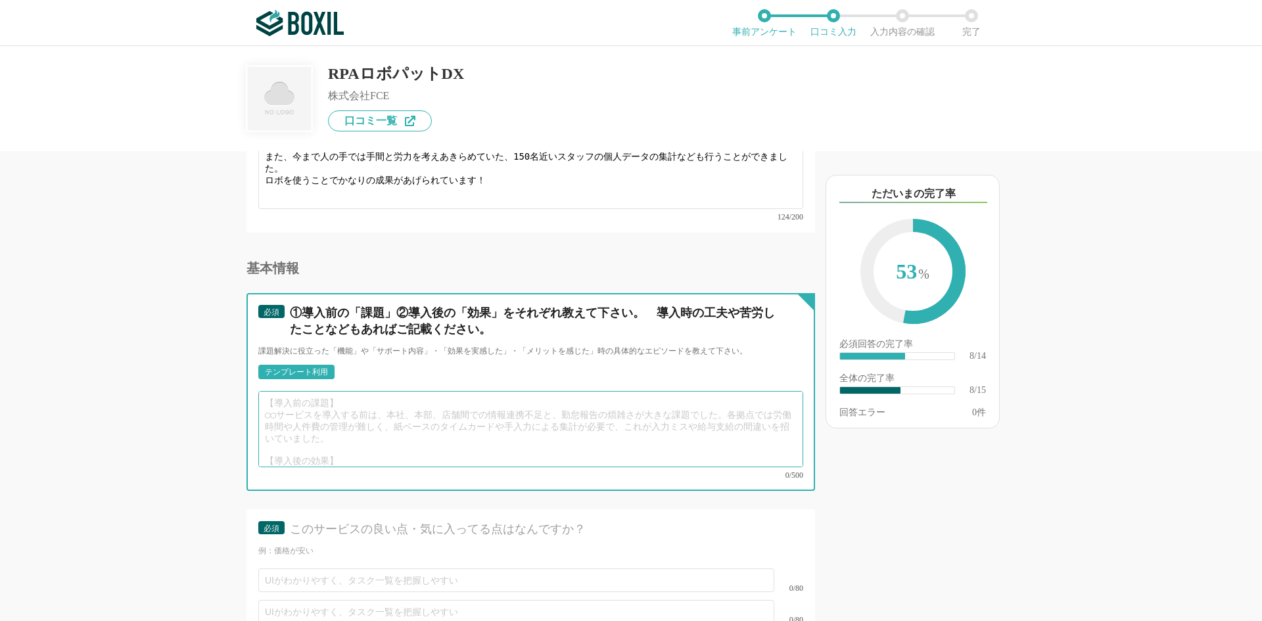
click at [415, 403] on textarea at bounding box center [530, 429] width 545 height 76
click at [274, 392] on textarea "①導入前の【課題】としては、誰がいつロボの作業を行うかということ。本当に使っていけるのかという不安も[PERSON_NAME]ありました。" at bounding box center [530, 429] width 545 height 76
click at [380, 394] on textarea "①導入前の【課題】としては、誰がいつロボの作業を行うかということ。本当に使っていけるのかという不安も[PERSON_NAME]ありました。" at bounding box center [530, 429] width 545 height 76
click at [382, 394] on textarea "①導入前の【課題】としては、誰がいつロボの作業を行うかということ。本当に使っていけるのかという不安も[PERSON_NAME]ありました。" at bounding box center [530, 429] width 545 height 76
click at [495, 393] on textarea "①導入前の【課題】として、誰がいつロボの作業を行うかということ。本当に使っていけるのかという不安も[PERSON_NAME]ありました。" at bounding box center [530, 429] width 545 height 76
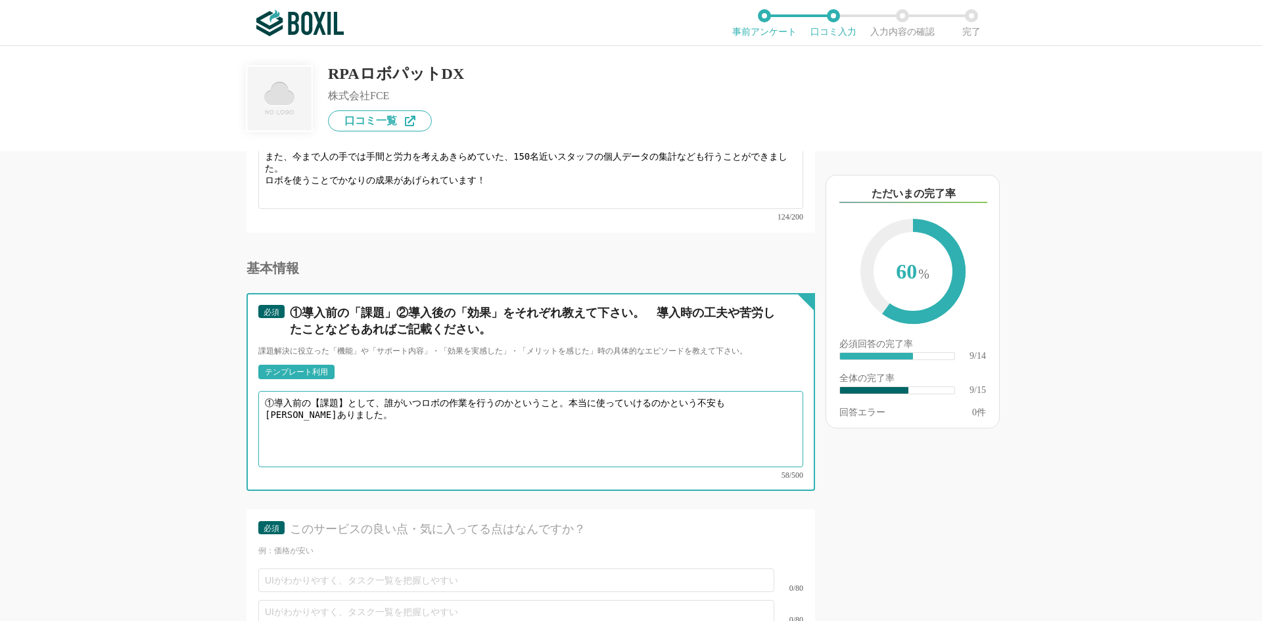
click at [319, 409] on textarea "①導入前の【課題】として、誰がいつロボの作業を行うのかということ。本当に使っていけるのかという不安も[PERSON_NAME]ありました。" at bounding box center [530, 429] width 545 height 76
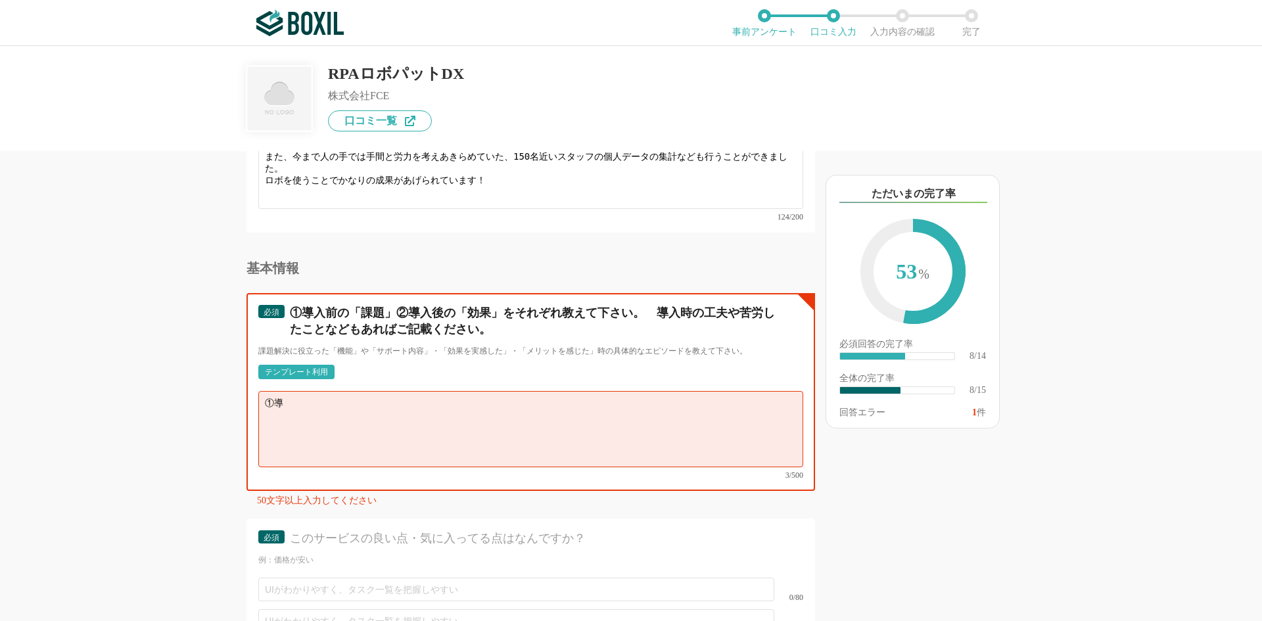
type textarea "①"
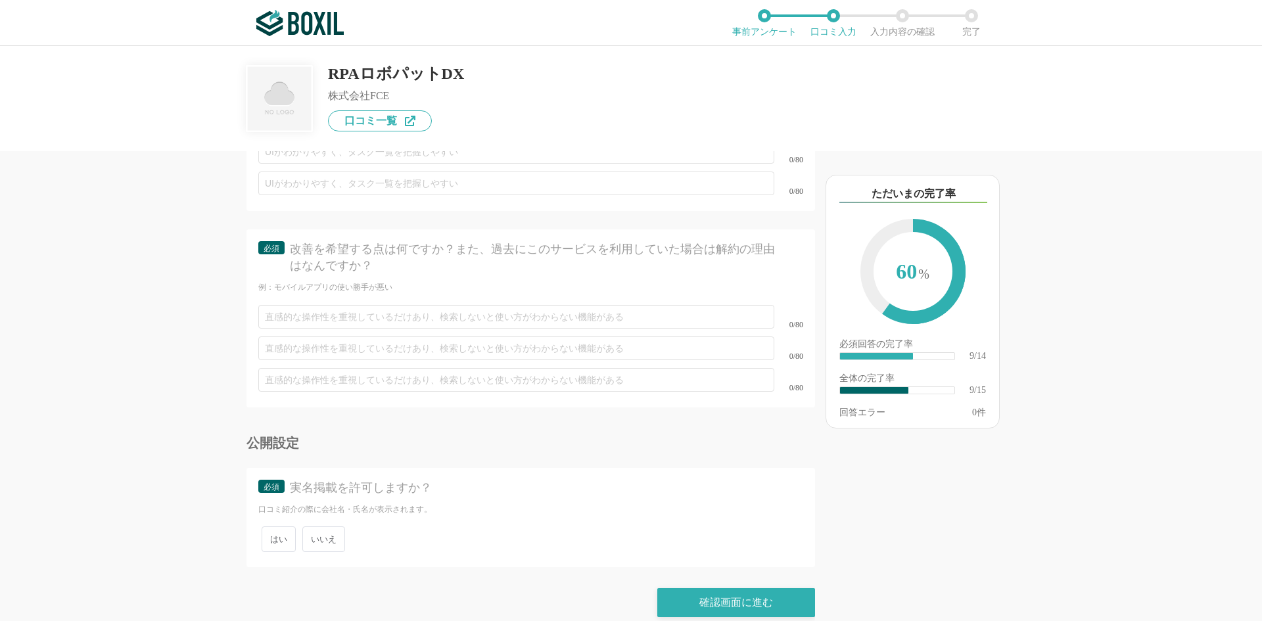
scroll to position [1652, 0]
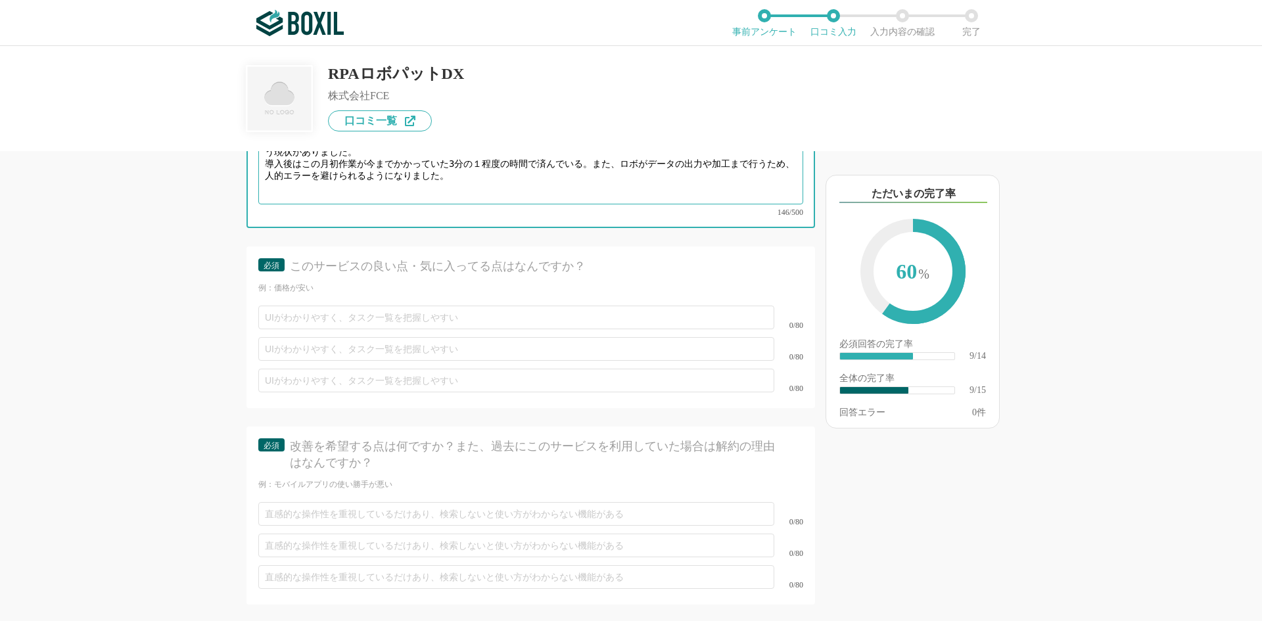
type textarea "導入前はとにかく月初作業に時間がかかる。でもやらなくてはいけないので,ほかにやりたいことがあっても手が回らない。という現状がありました。 導入後はこの月初作業…"
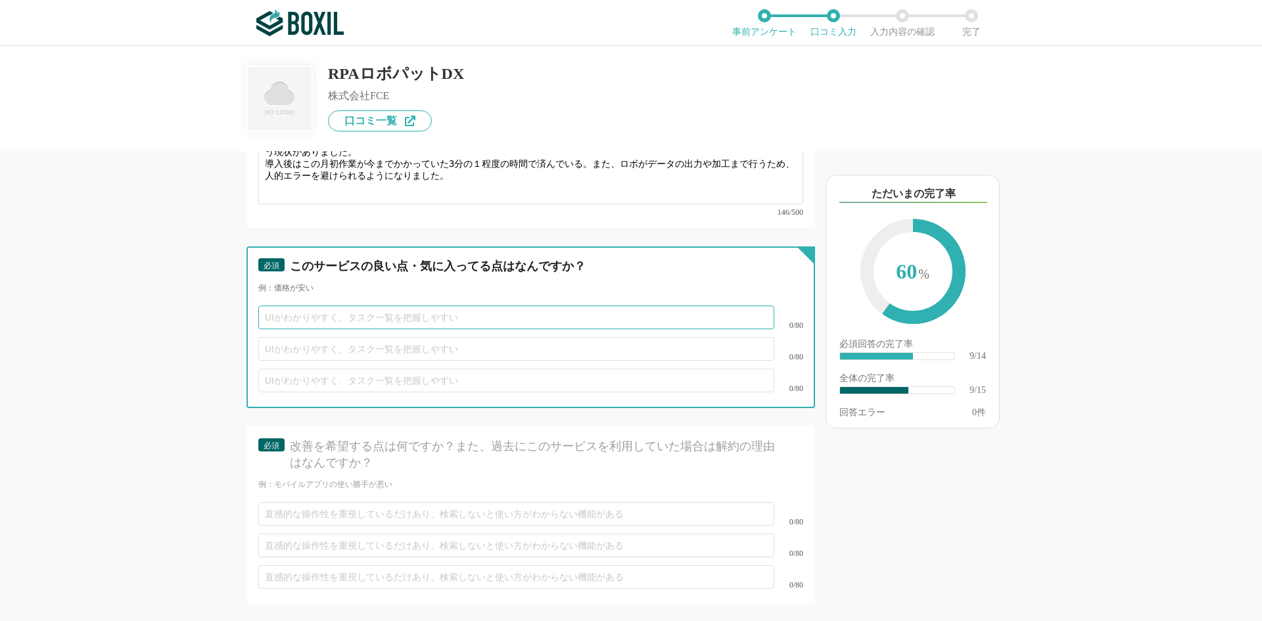
click at [350, 306] on input "text" at bounding box center [516, 318] width 516 height 24
type input "担当の方のサポートが厚く、分からなくてもすぐに教えて頂ける"
click at [349, 337] on input "text" at bounding box center [516, 349] width 516 height 24
type input "生"
type input "価格が適正"
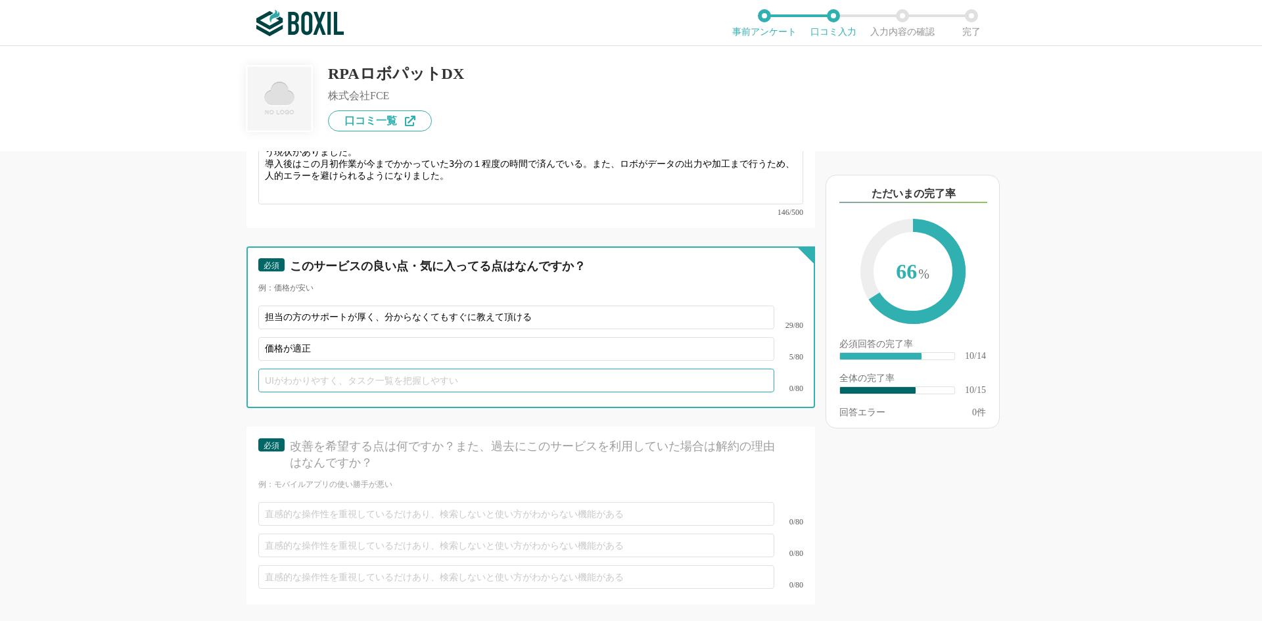
click at [380, 369] on input "text" at bounding box center [516, 381] width 516 height 24
type input "つ"
type input "ｒ"
type input "少"
type input "作"
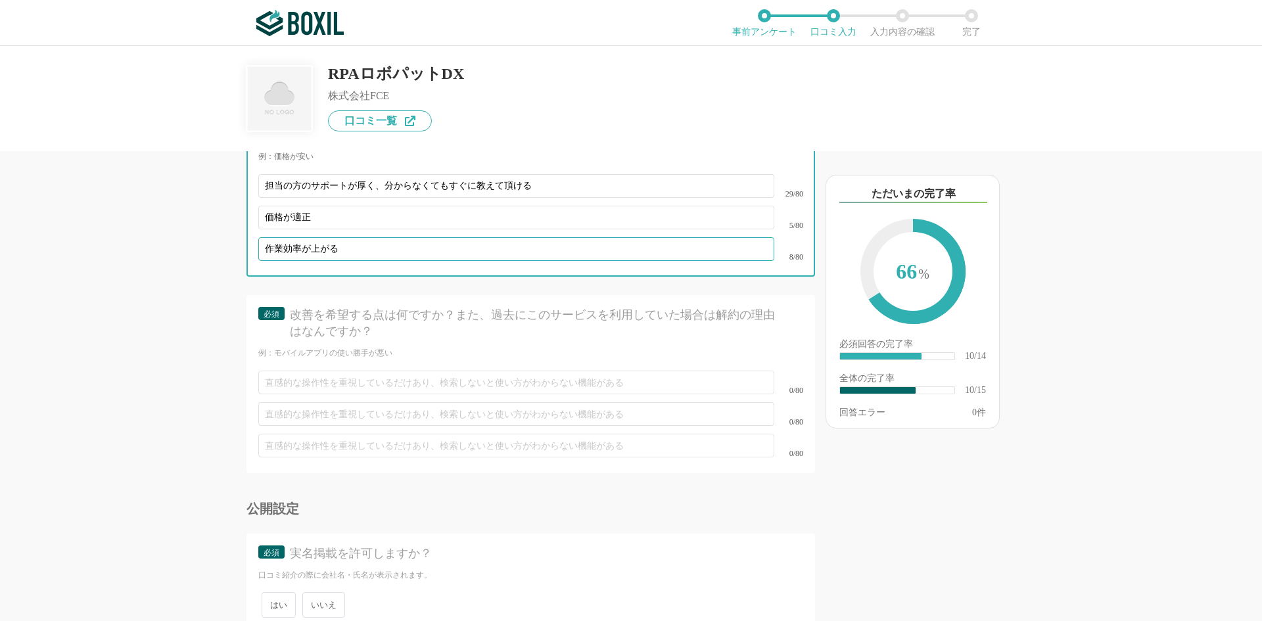
scroll to position [1849, 0]
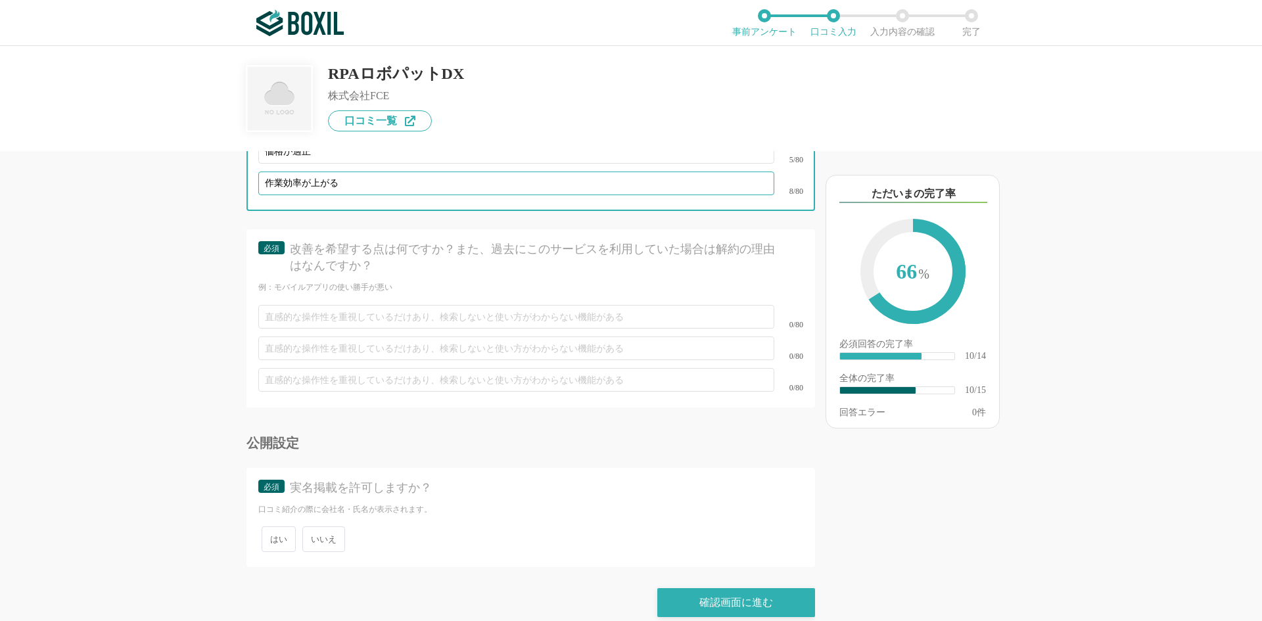
type input "作業効率が上がる"
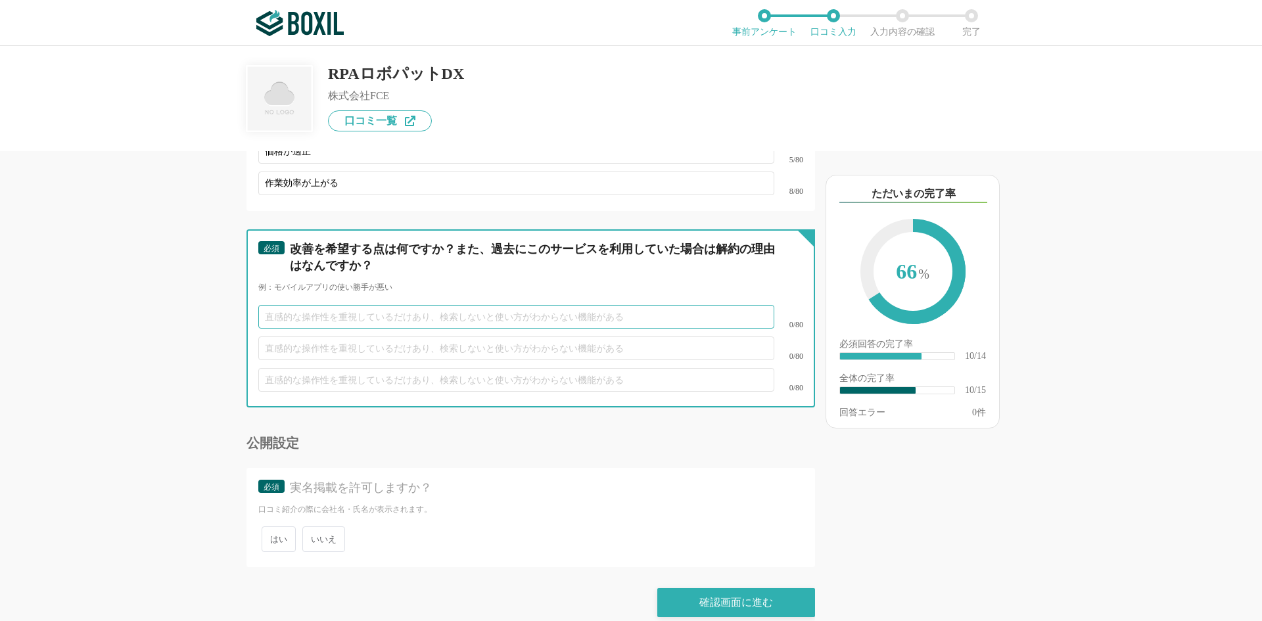
click at [400, 305] on input "text" at bounding box center [516, 317] width 516 height 24
click at [301, 305] on input "AI機能も使えるようにしてほしい" at bounding box center [516, 317] width 516 height 24
type input "AI機能も誰でも使えるようにしてほしい"
click at [333, 336] on input "text" at bounding box center [516, 348] width 516 height 24
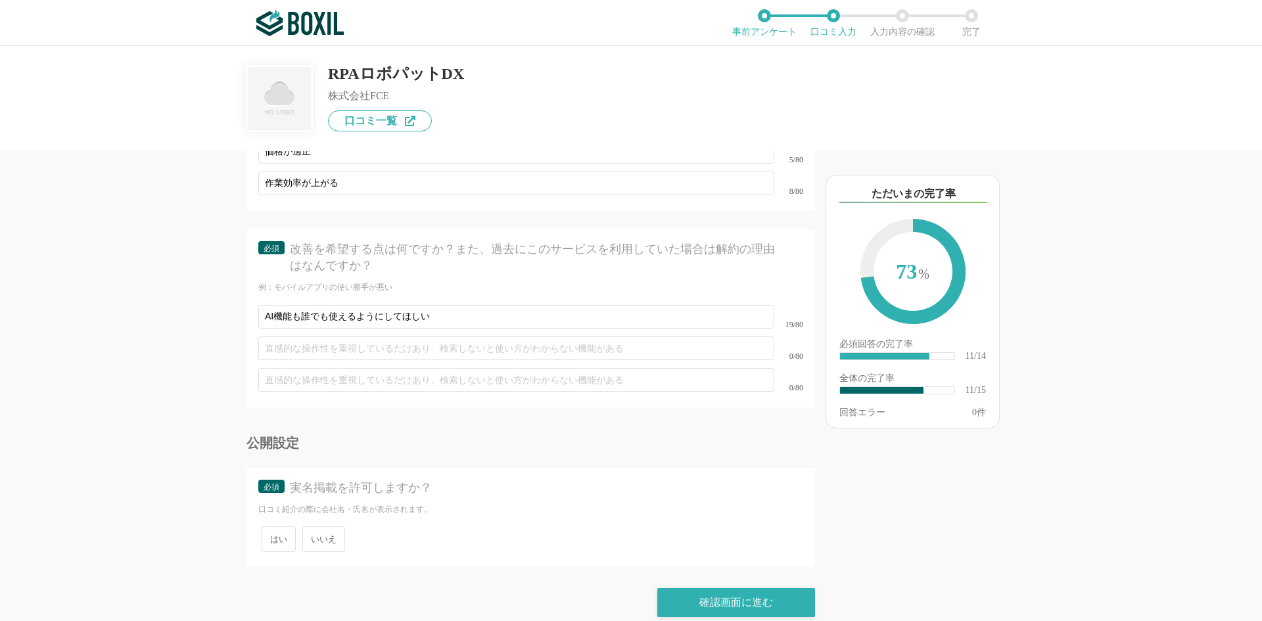
click at [333, 526] on span "いいえ" at bounding box center [323, 539] width 43 height 26
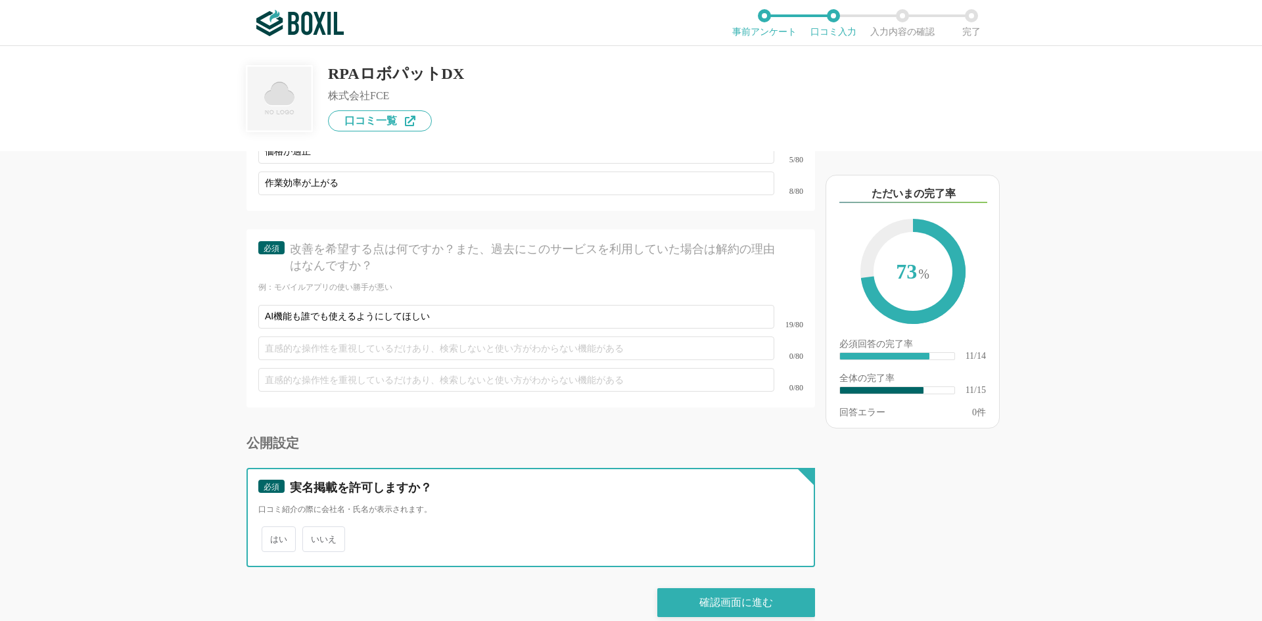
click at [314, 528] on input "いいえ" at bounding box center [310, 532] width 9 height 9
radio input "true"
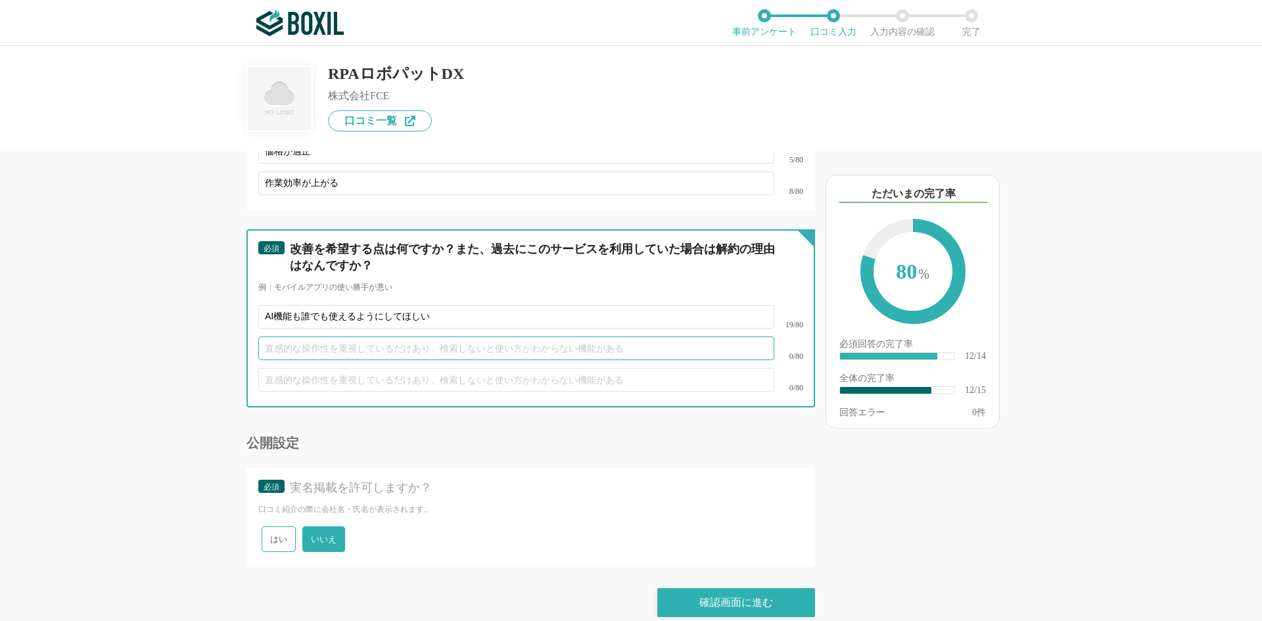
click at [442, 336] on input "text" at bounding box center [516, 348] width 516 height 24
type input "小さなエラーが起きやすい"
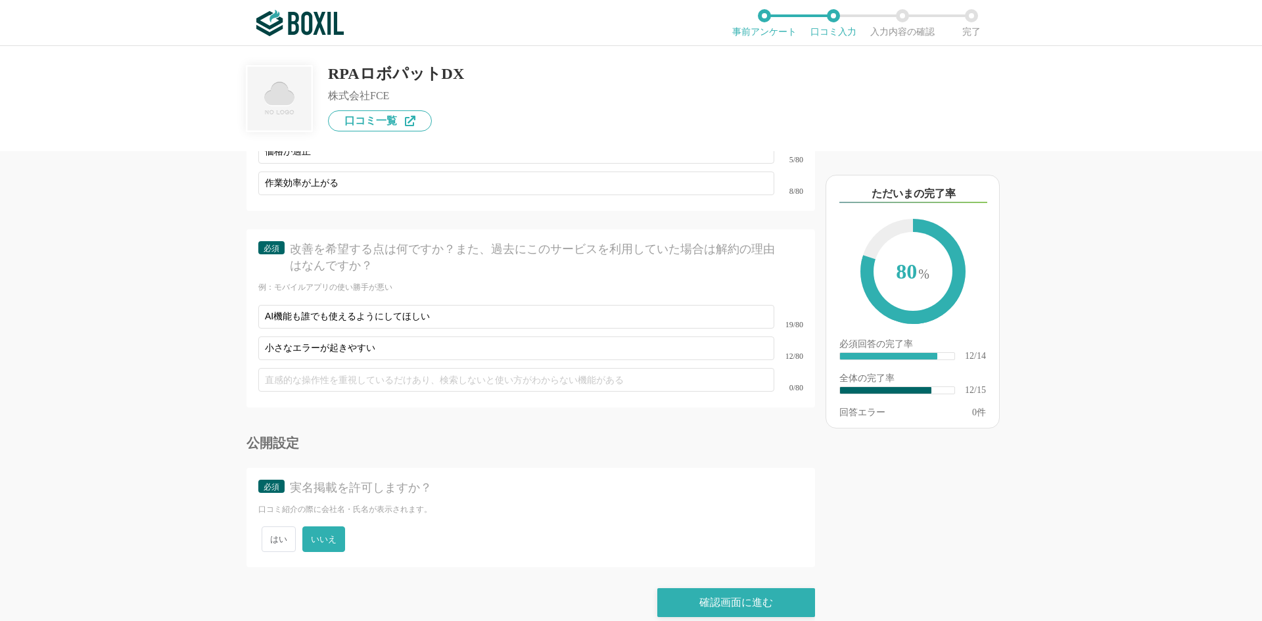
click at [371, 364] on div "0/80" at bounding box center [530, 380] width 545 height 32
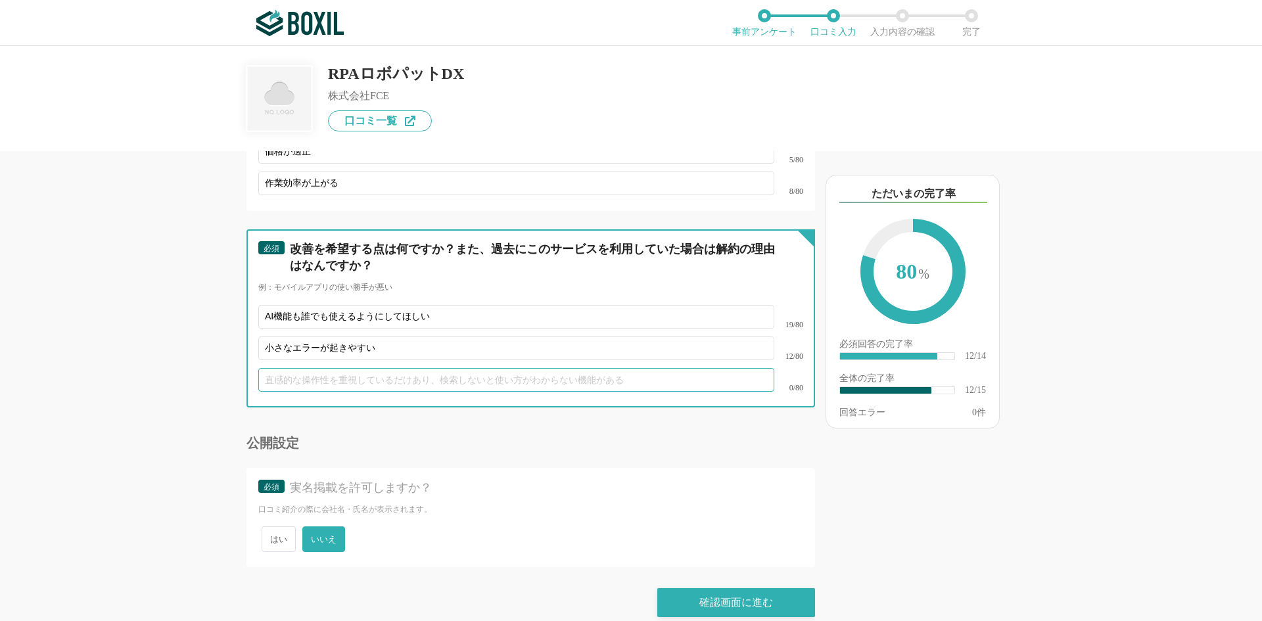
click at [320, 371] on input "text" at bounding box center [516, 380] width 516 height 24
type input "と"
type input "その他は特にありません"
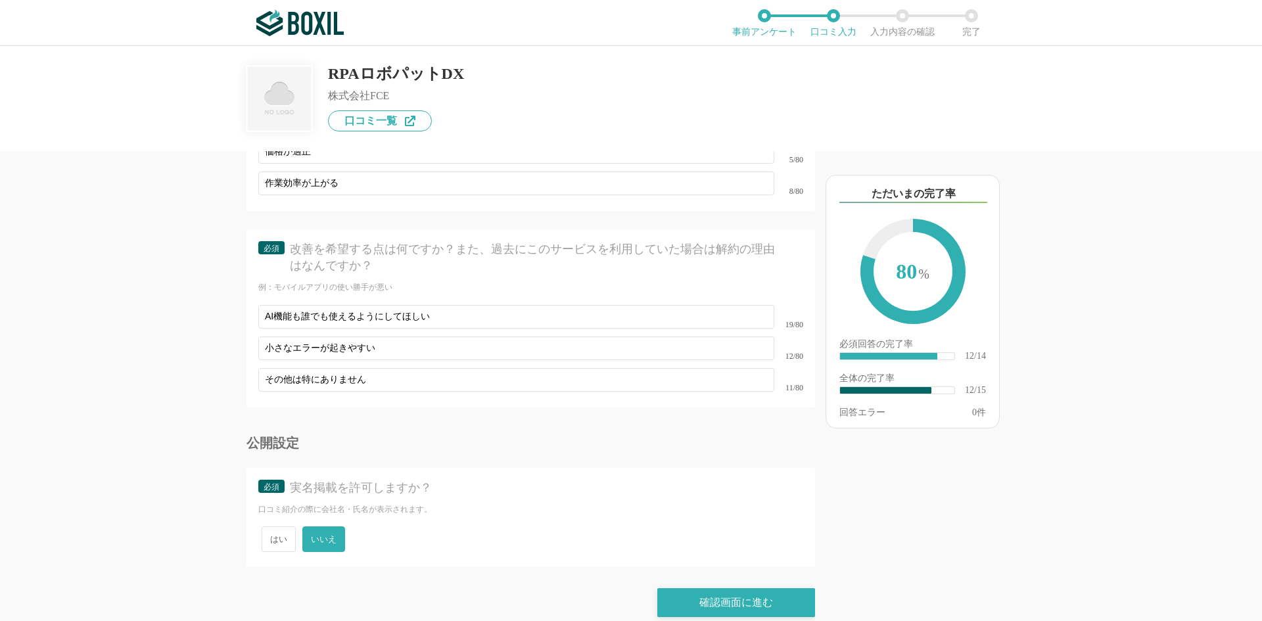
click at [653, 523] on div "はい いいえ" at bounding box center [530, 539] width 545 height 32
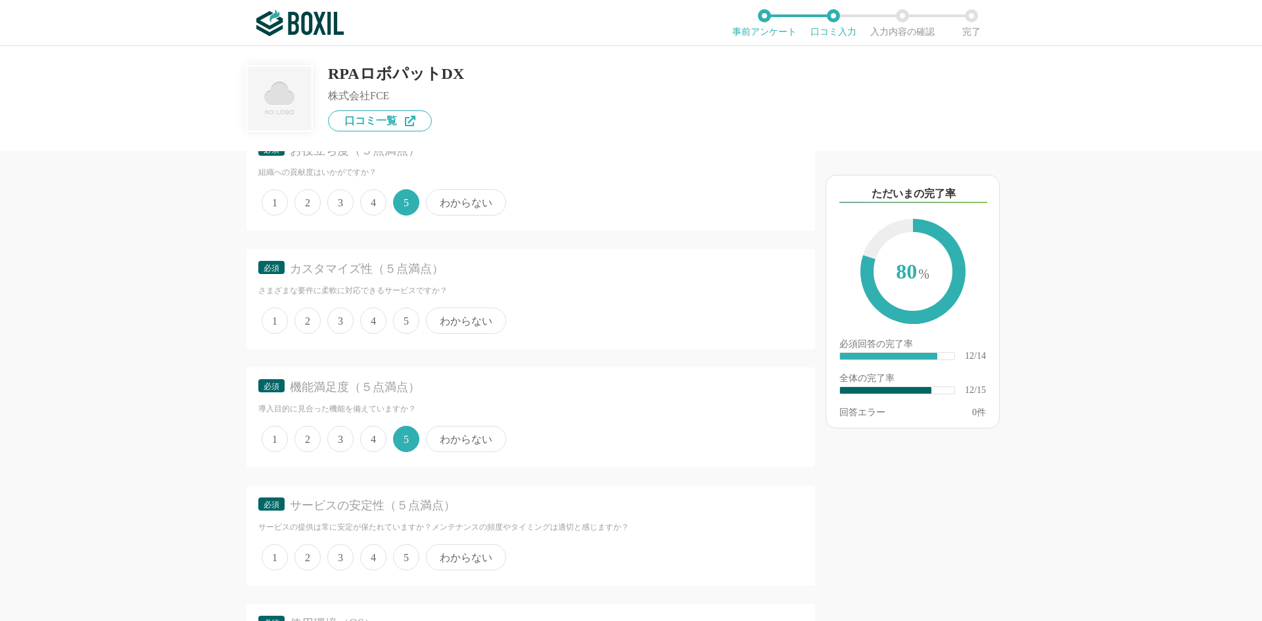
scroll to position [0, 0]
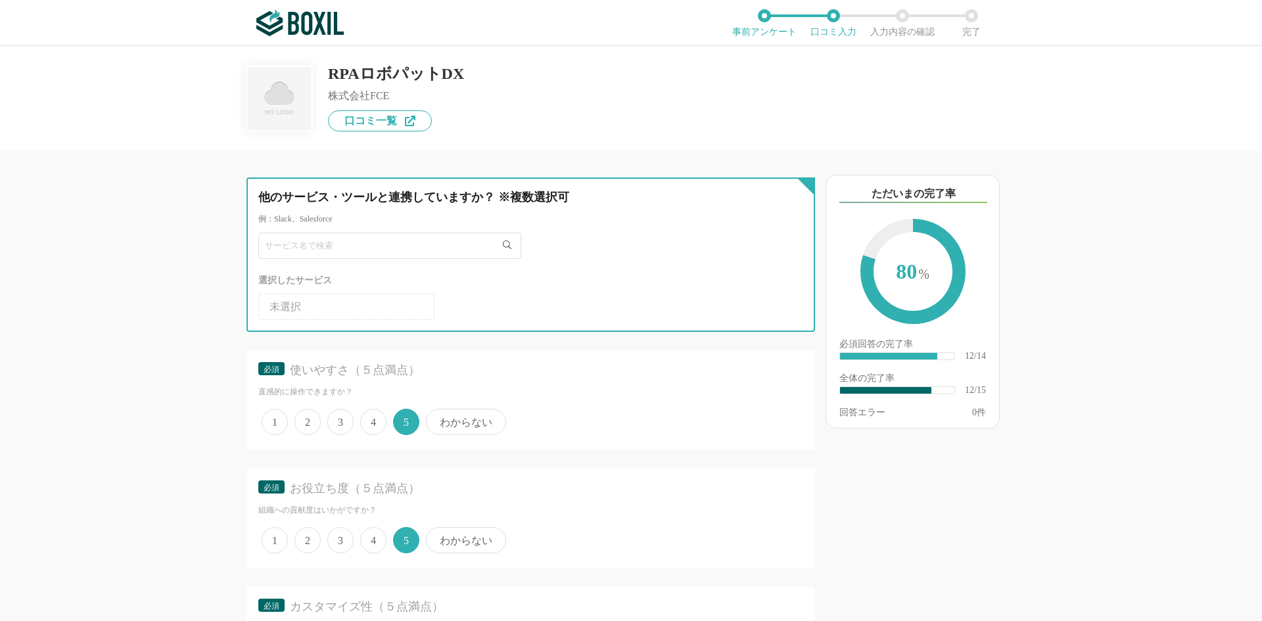
click at [403, 255] on input "text" at bounding box center [389, 246] width 263 height 26
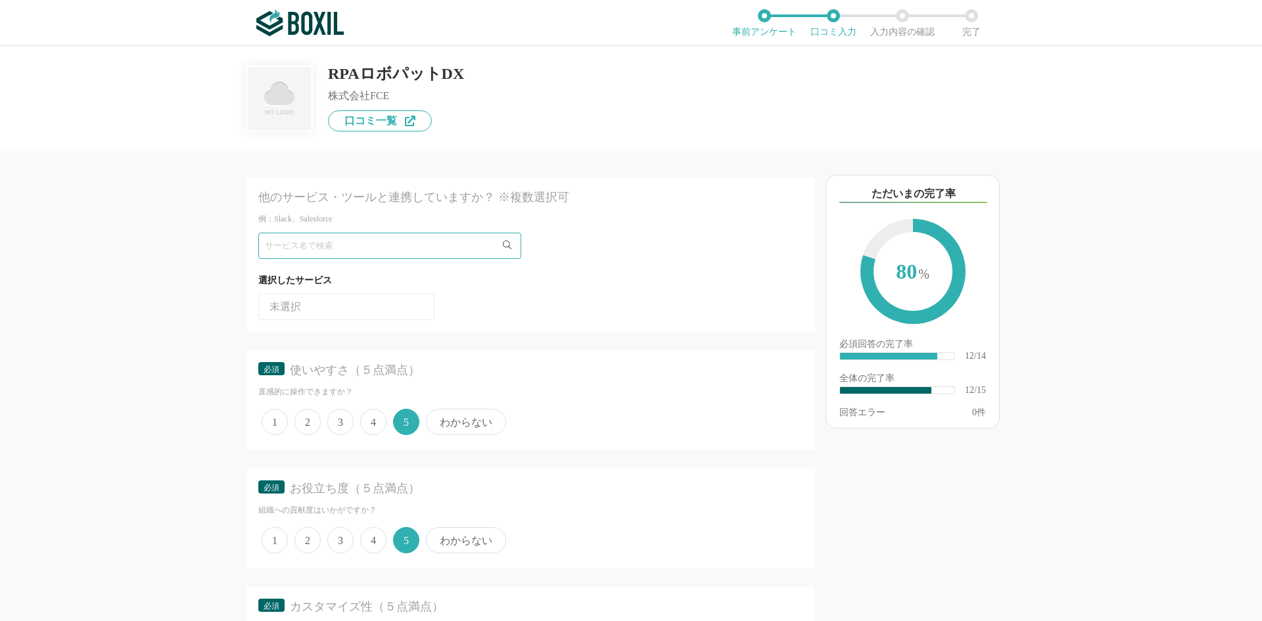
click at [551, 379] on div "使いやすさ（５点満点）" at bounding box center [535, 370] width 490 height 16
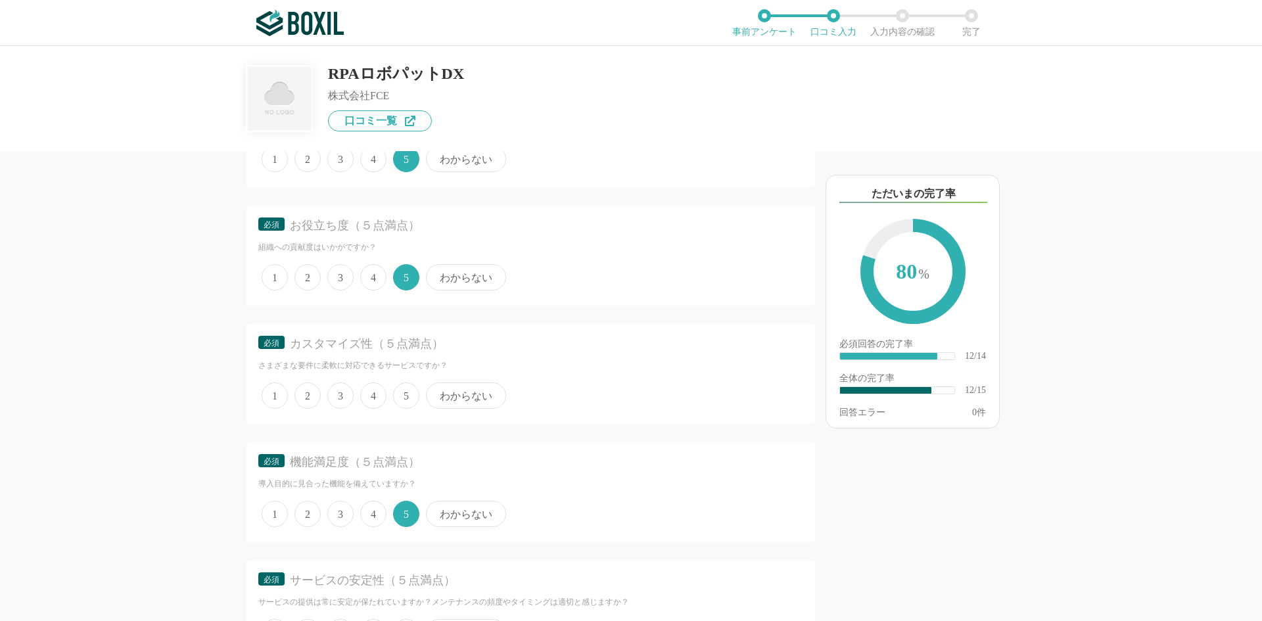
scroll to position [329, 0]
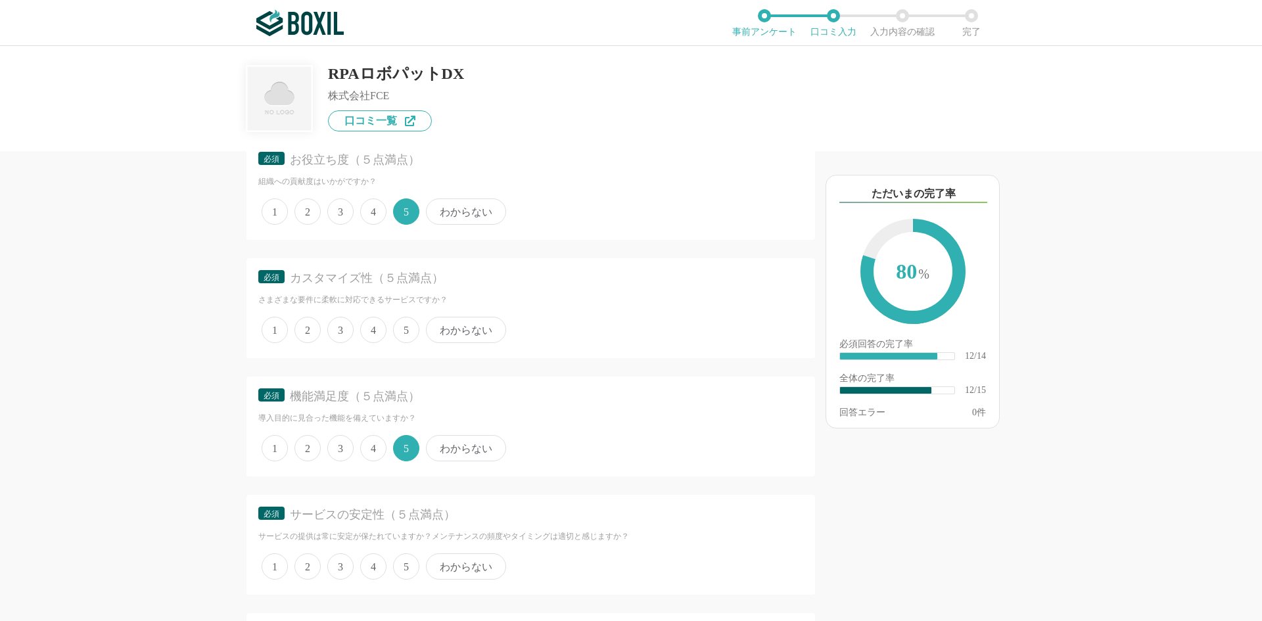
click at [398, 331] on span "5" at bounding box center [406, 330] width 26 height 26
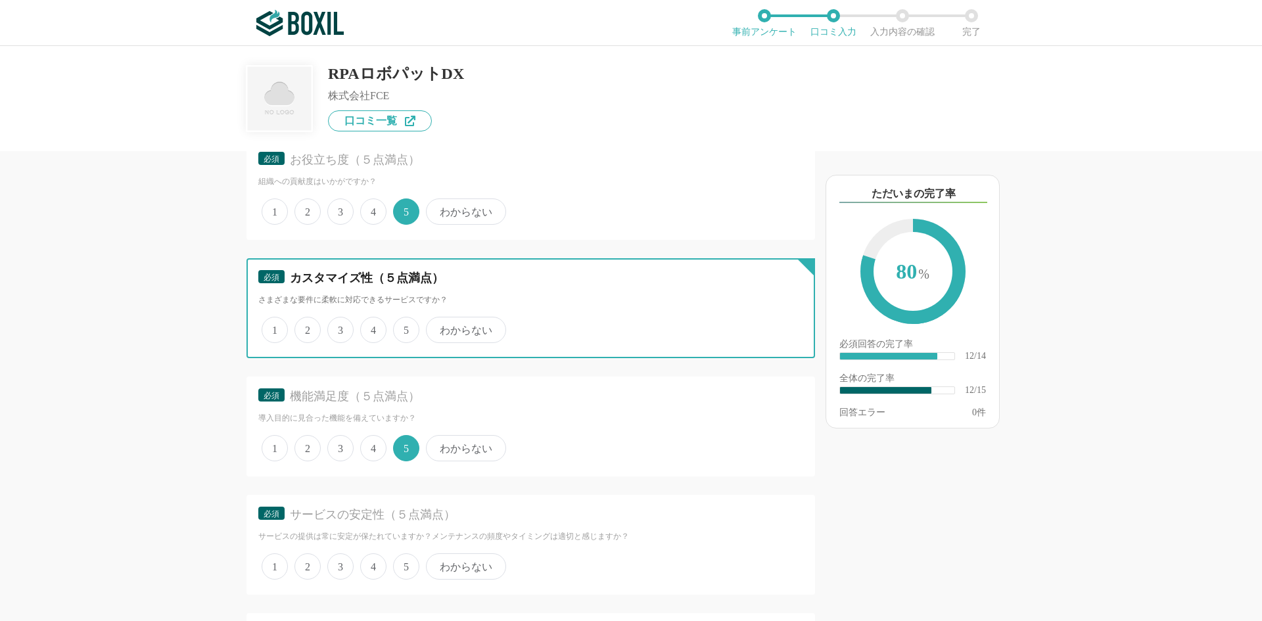
click at [398, 327] on input "5" at bounding box center [400, 323] width 9 height 9
radio input "true"
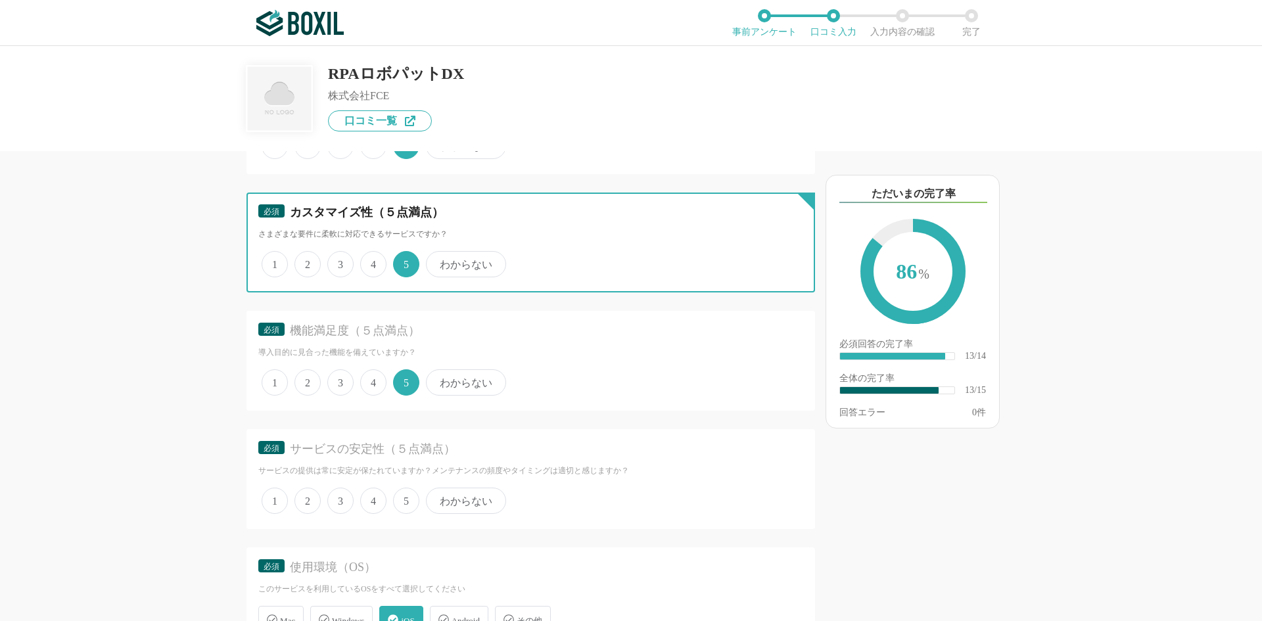
scroll to position [526, 0]
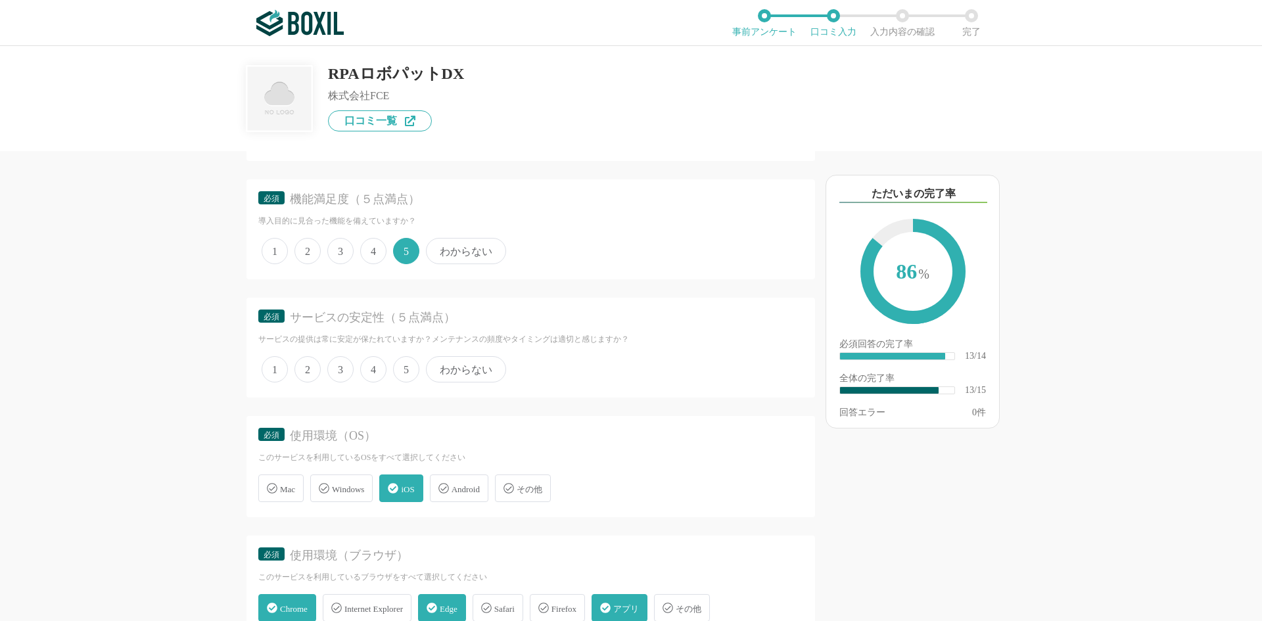
click at [402, 440] on div "使用環境（OS）" at bounding box center [535, 436] width 490 height 16
click at [415, 372] on span "5" at bounding box center [406, 369] width 26 height 26
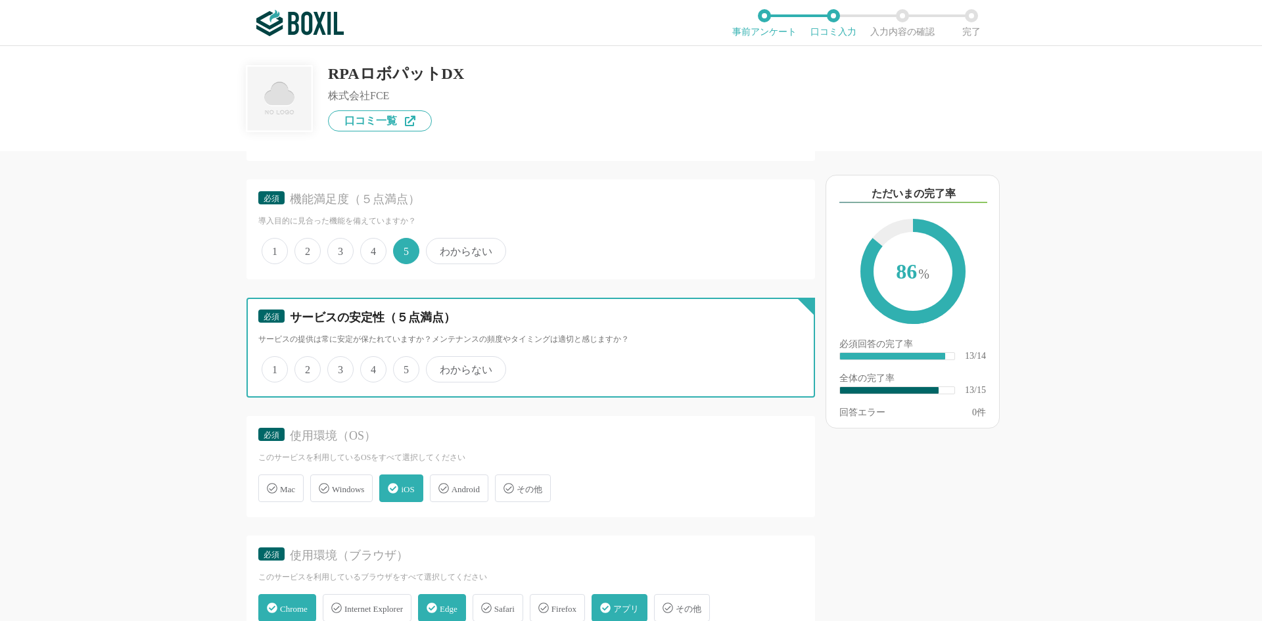
click at [405, 367] on input "5" at bounding box center [400, 362] width 9 height 9
radio input "true"
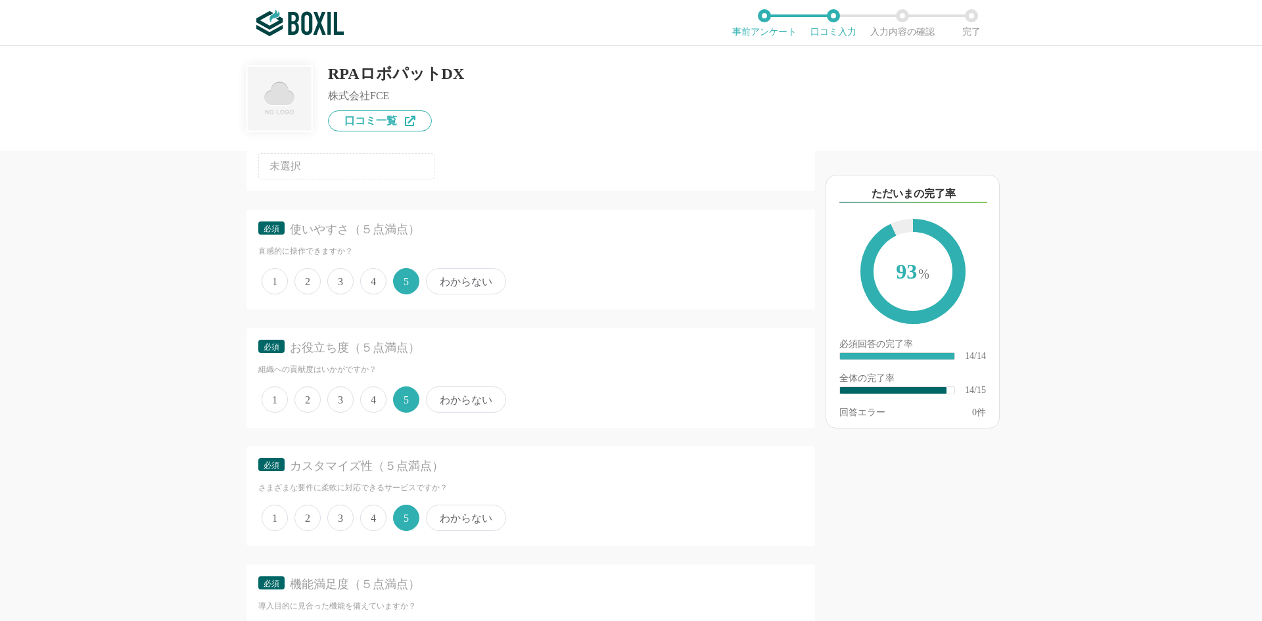
scroll to position [0, 0]
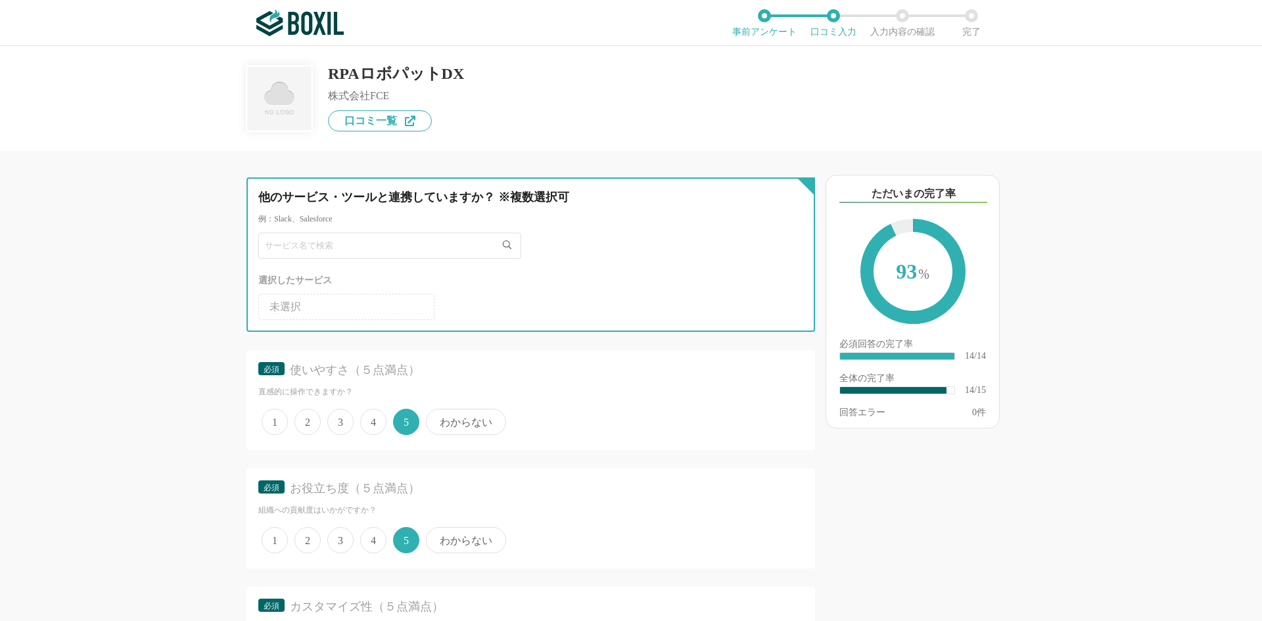
click at [408, 243] on input "text" at bounding box center [389, 246] width 263 height 26
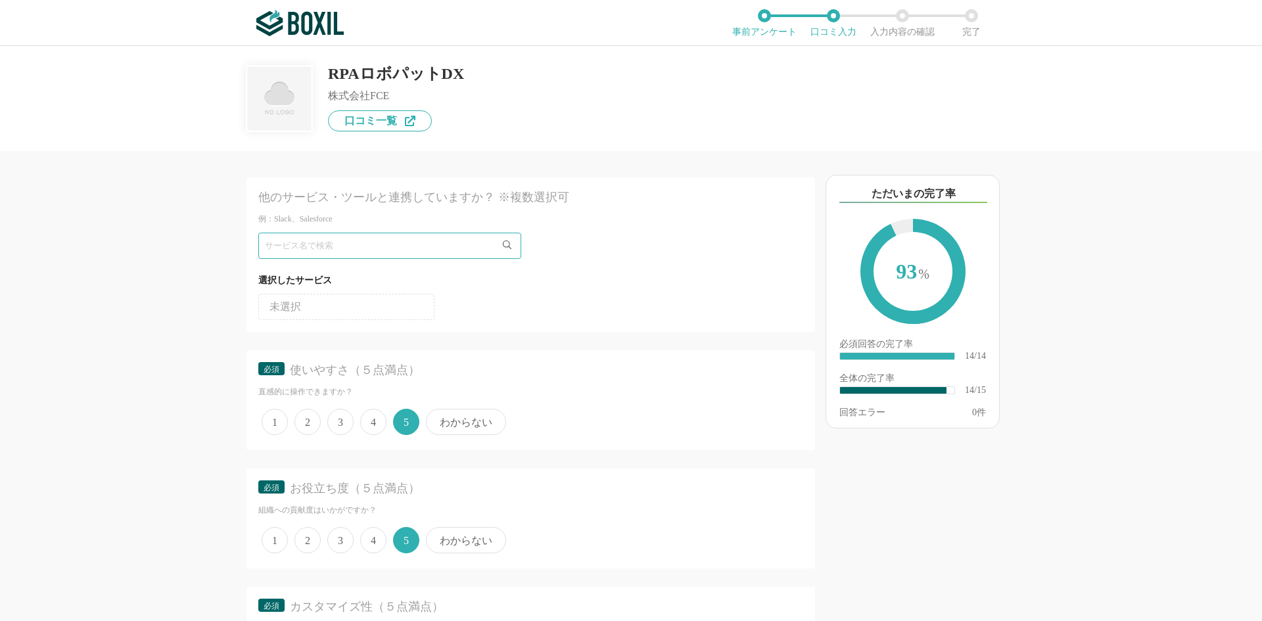
click at [394, 308] on li "未選択" at bounding box center [346, 307] width 176 height 26
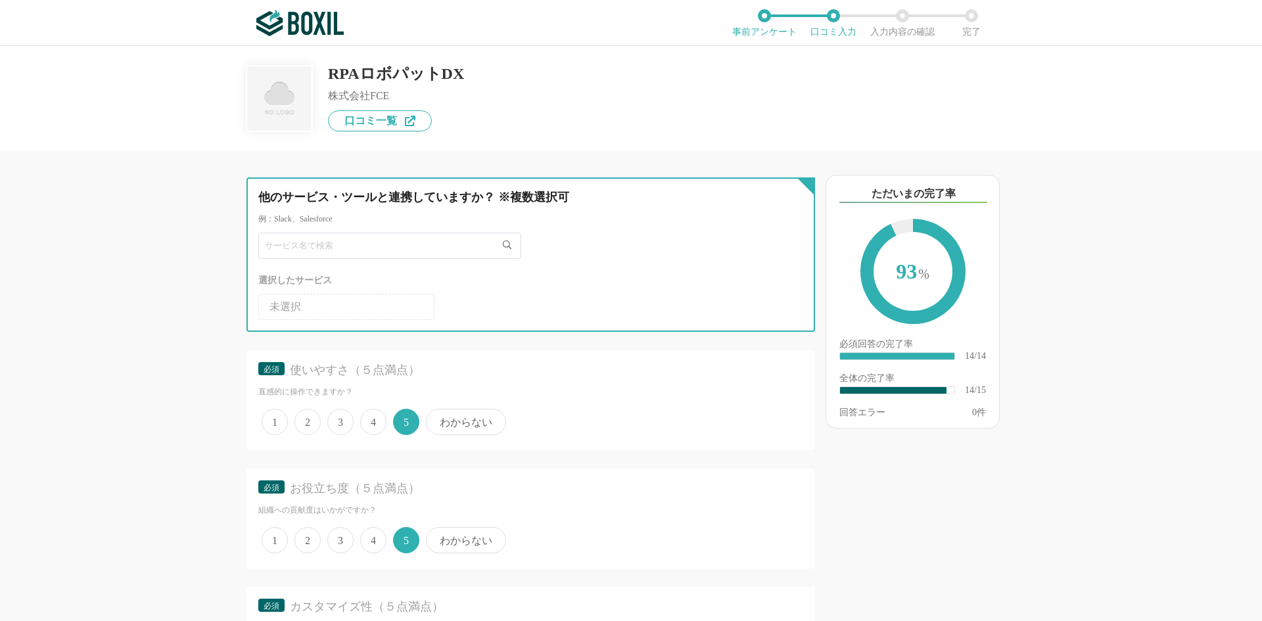
click at [405, 241] on input "text" at bounding box center [389, 246] width 263 height 26
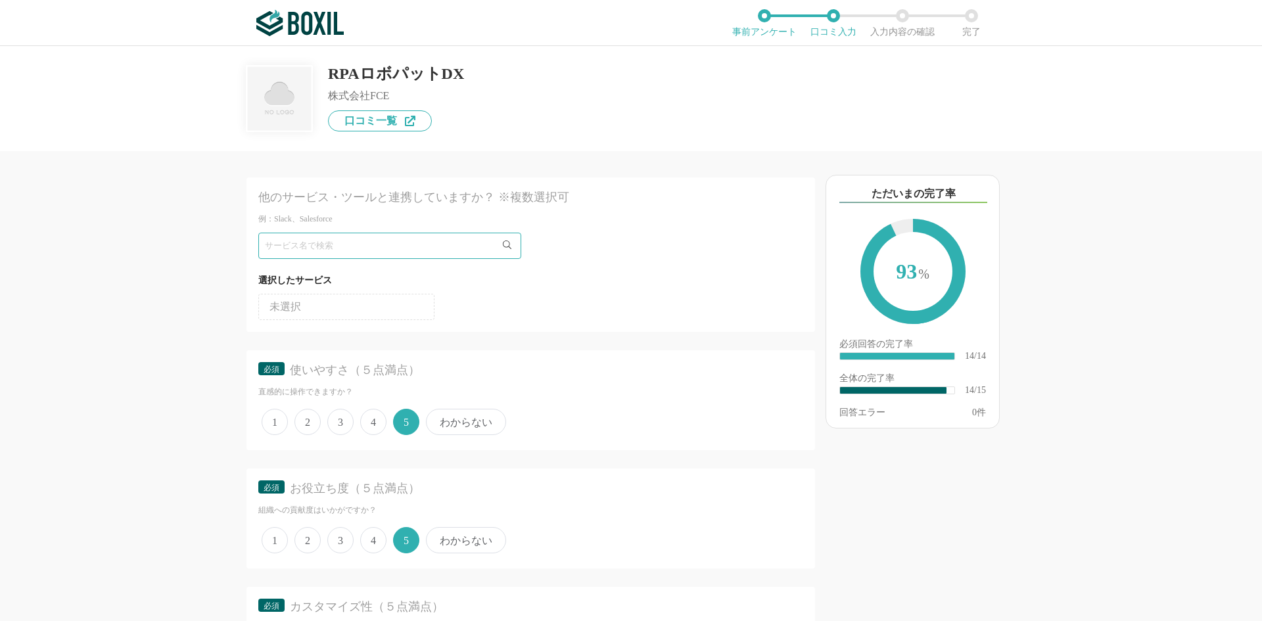
click at [509, 244] on icon at bounding box center [507, 245] width 9 height 9
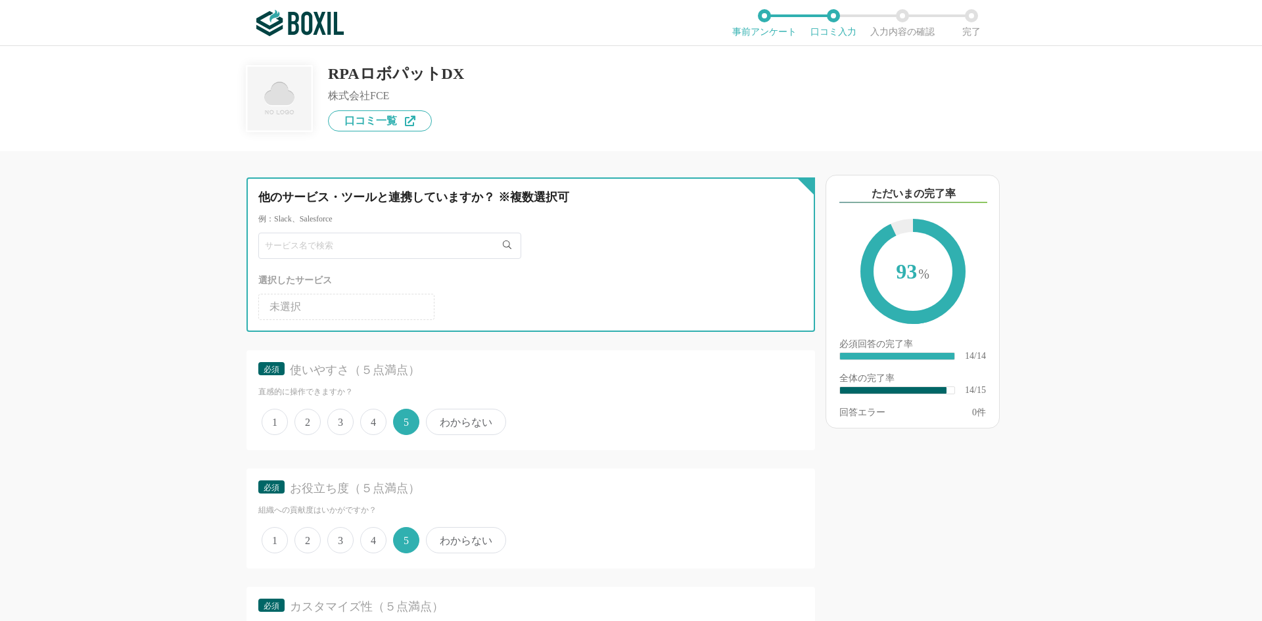
click at [419, 244] on input "text" at bounding box center [389, 246] width 263 height 26
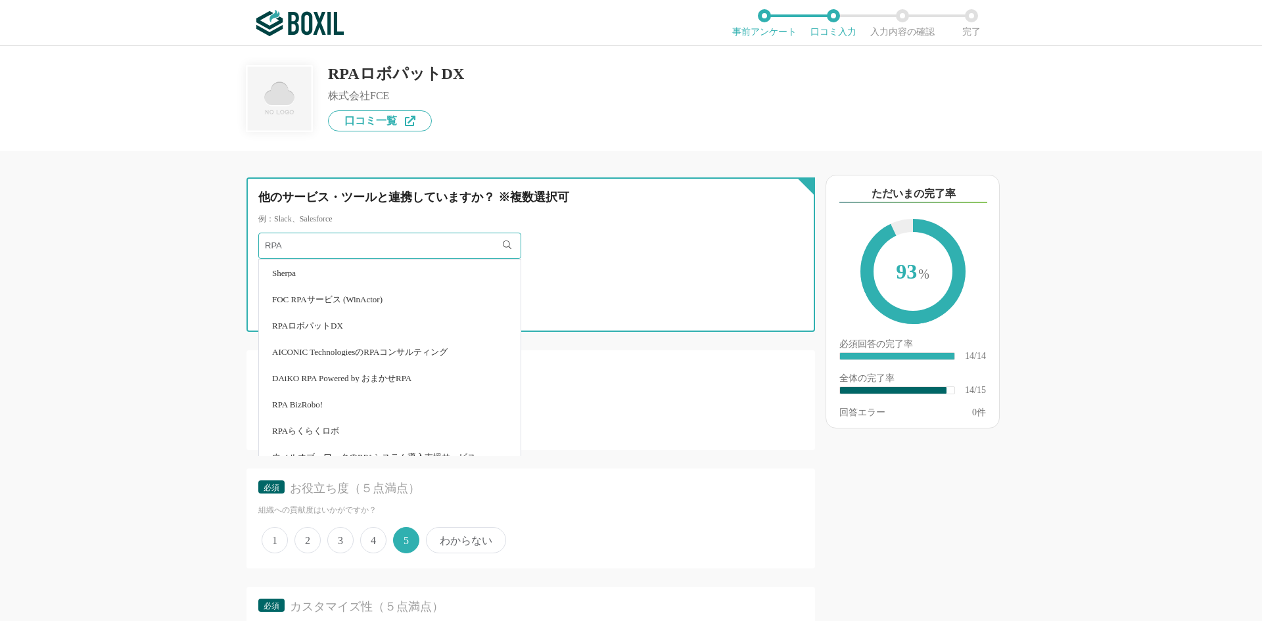
click at [407, 251] on input "RPA" at bounding box center [389, 246] width 263 height 26
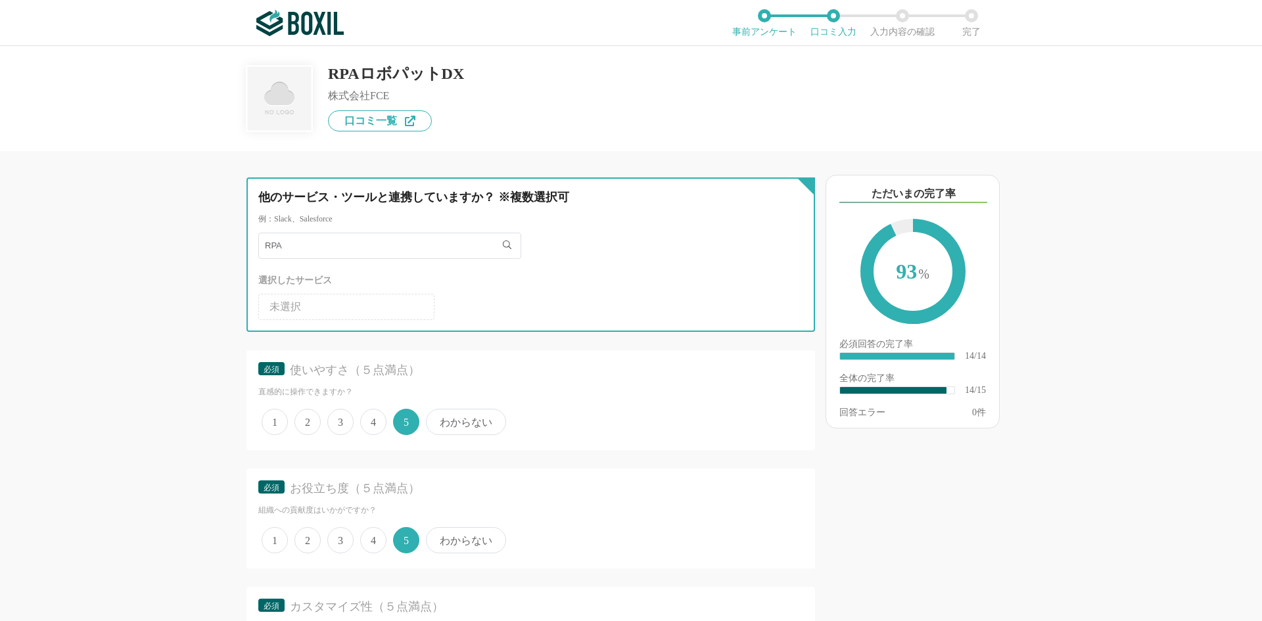
click at [435, 244] on input "RPA" at bounding box center [389, 246] width 263 height 26
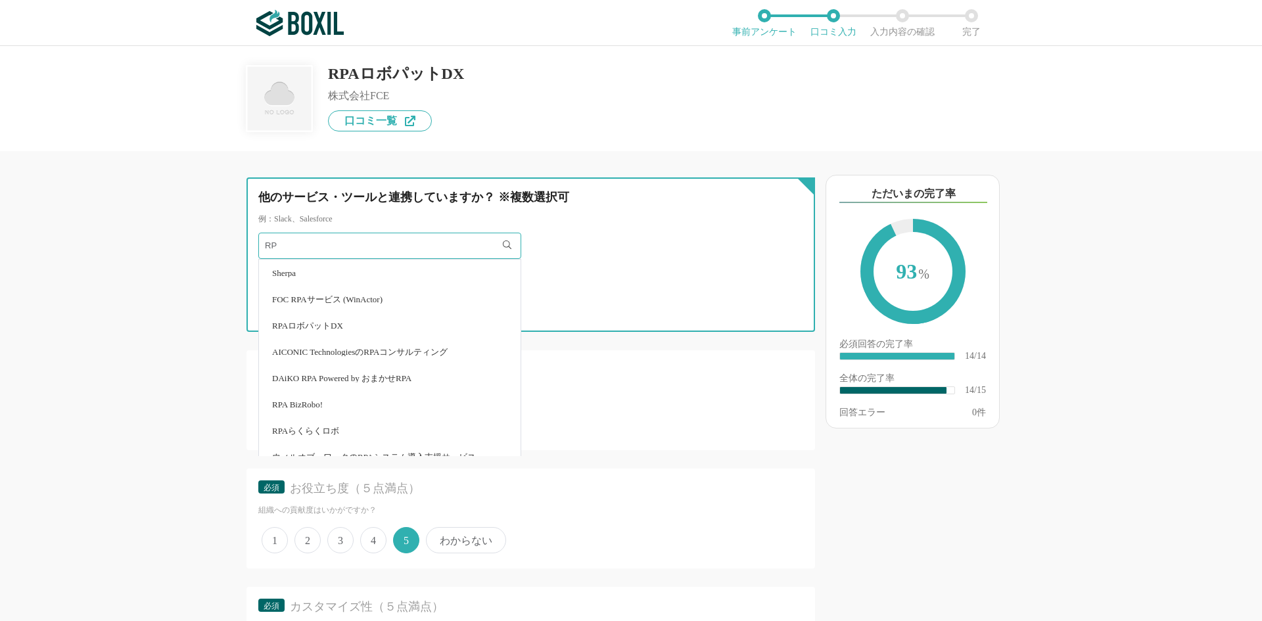
type input "R"
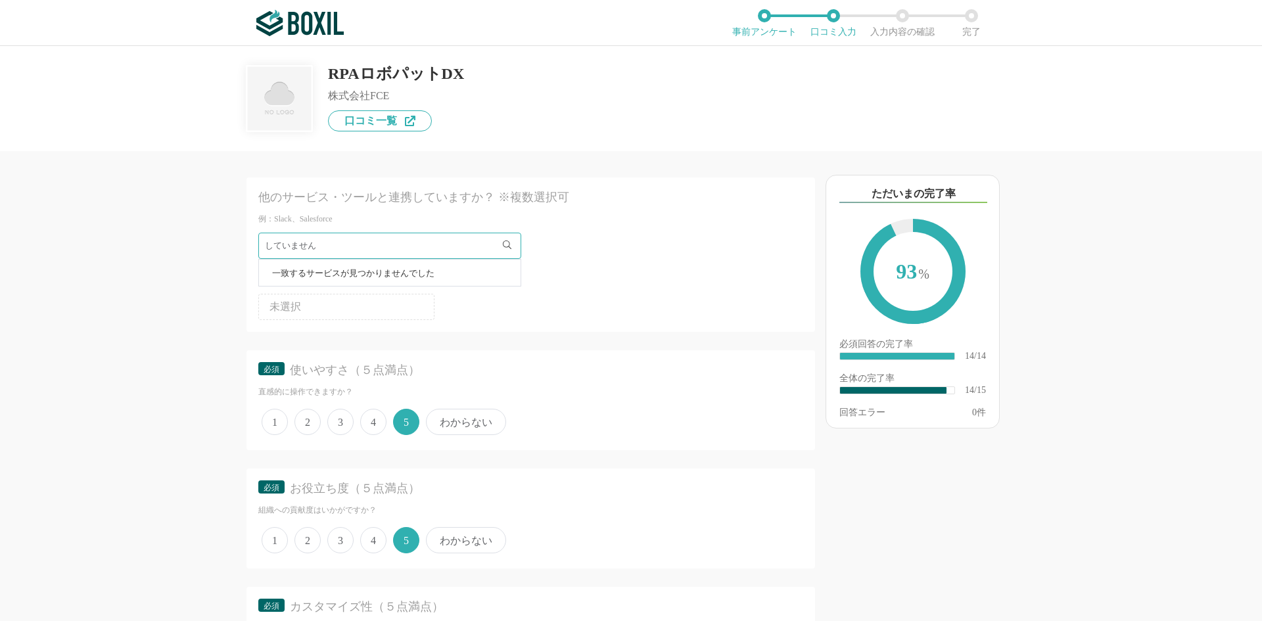
click at [589, 359] on div "必須 使いやすさ（５点満点） 直感的に操作できますか？ 1 2 3 4 5 わからない" at bounding box center [530, 400] width 568 height 100
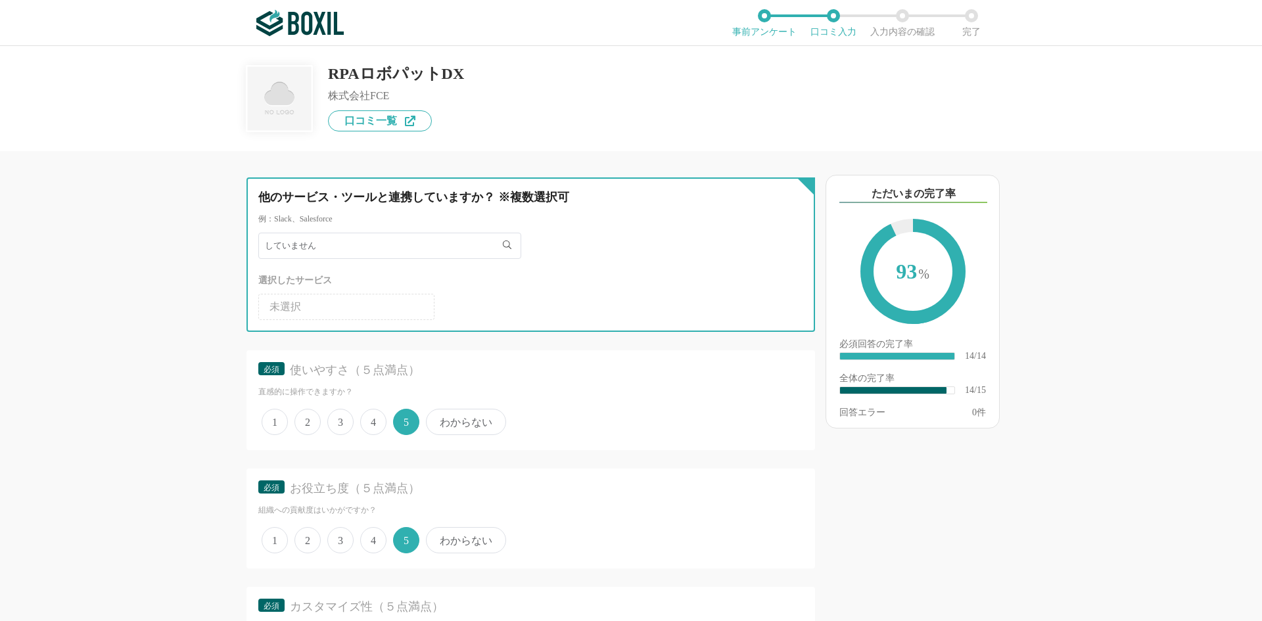
click at [455, 251] on input "していません" at bounding box center [389, 246] width 263 height 26
type input "し"
type input "RPA"
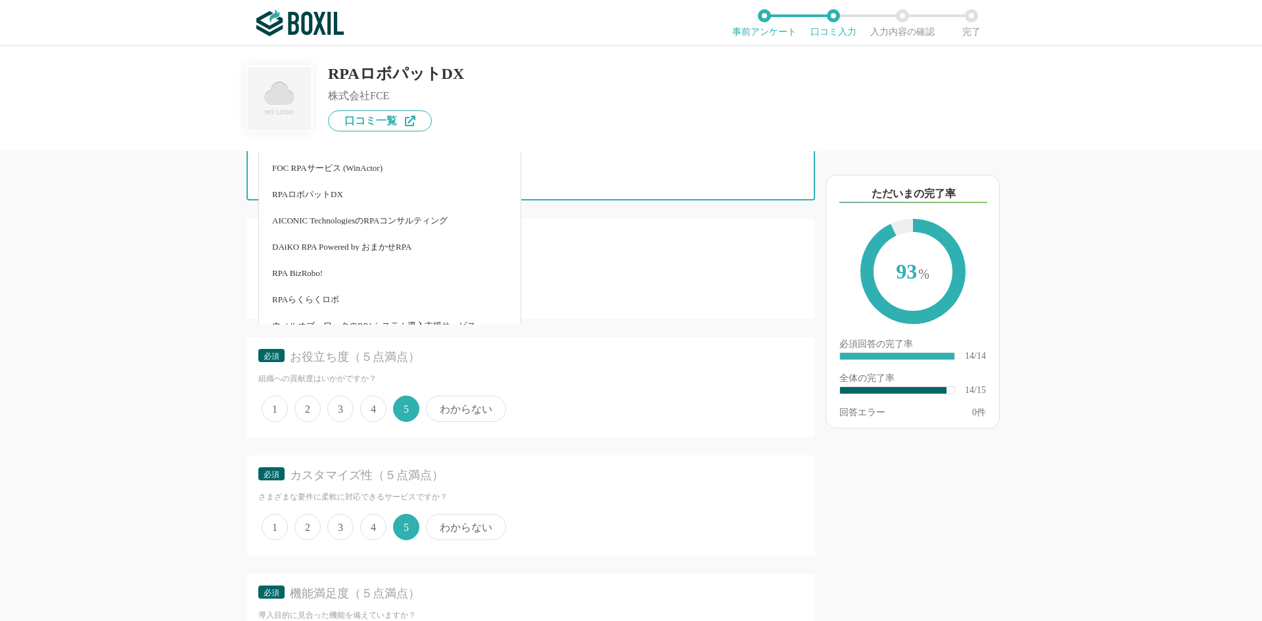
scroll to position [66, 0]
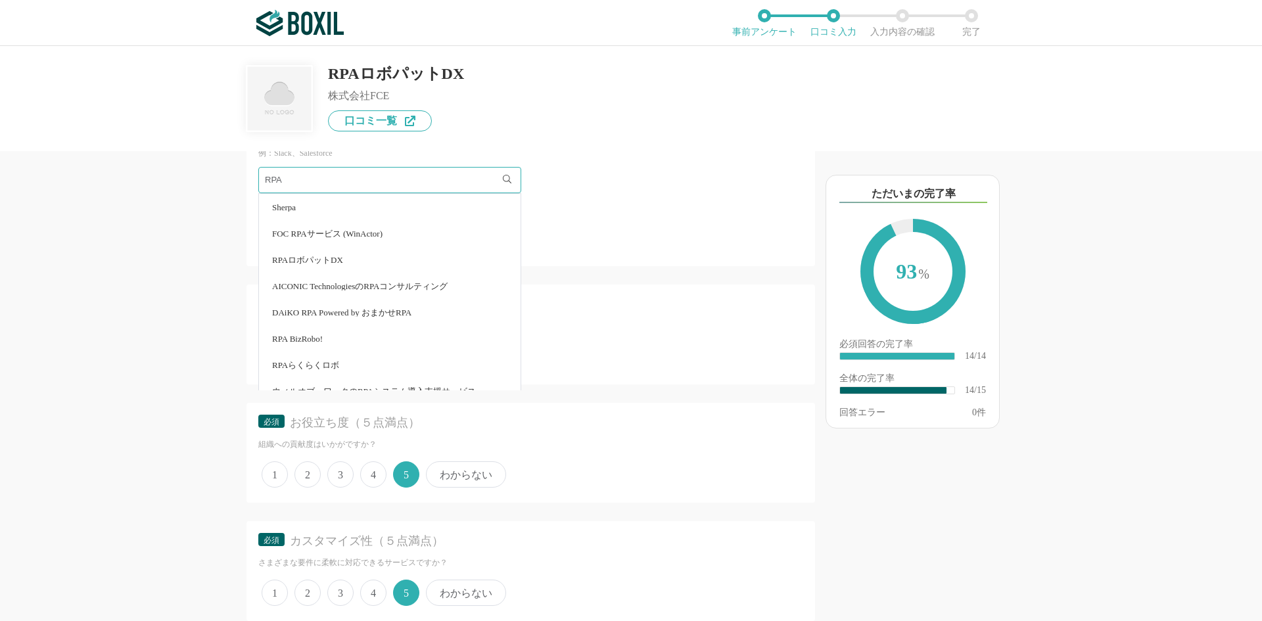
click at [336, 256] on span "RPAロボパットDX" at bounding box center [307, 260] width 71 height 9
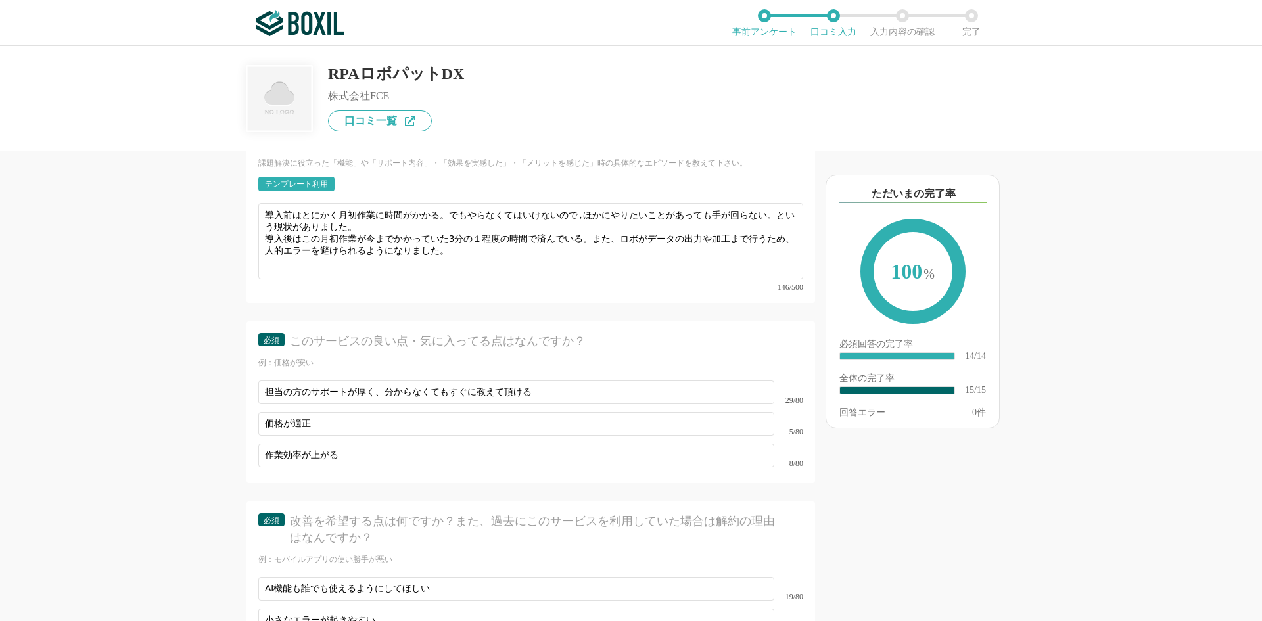
scroll to position [1849, 0]
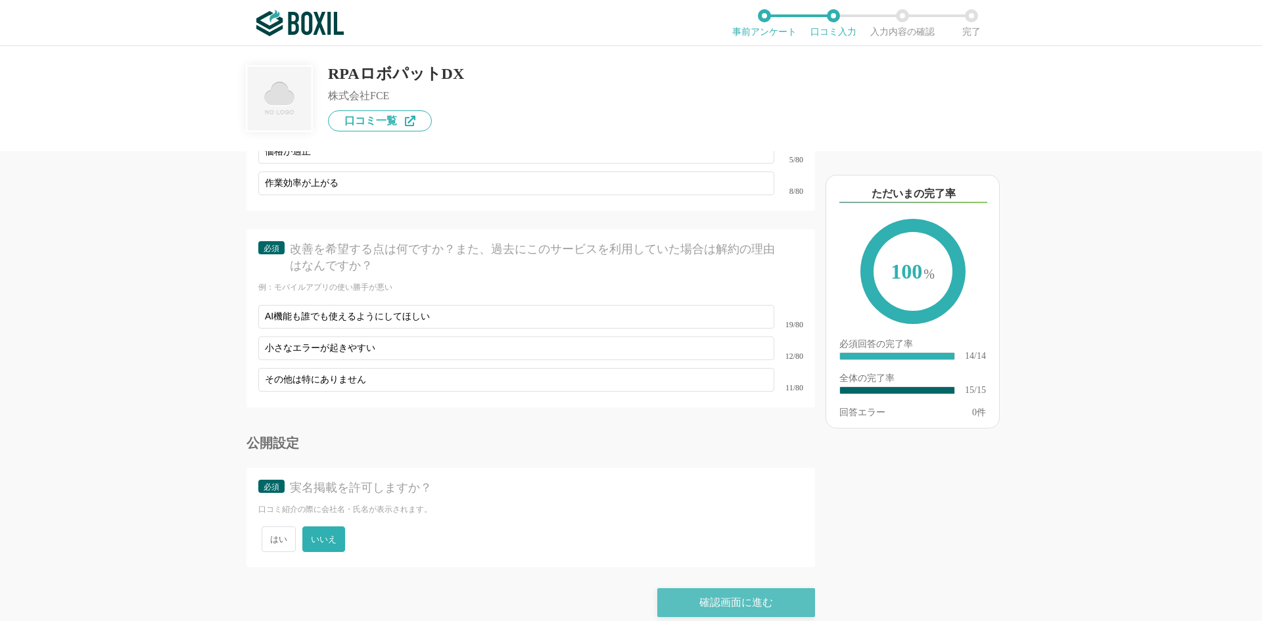
click at [721, 588] on div "確認画面に進む" at bounding box center [736, 602] width 158 height 29
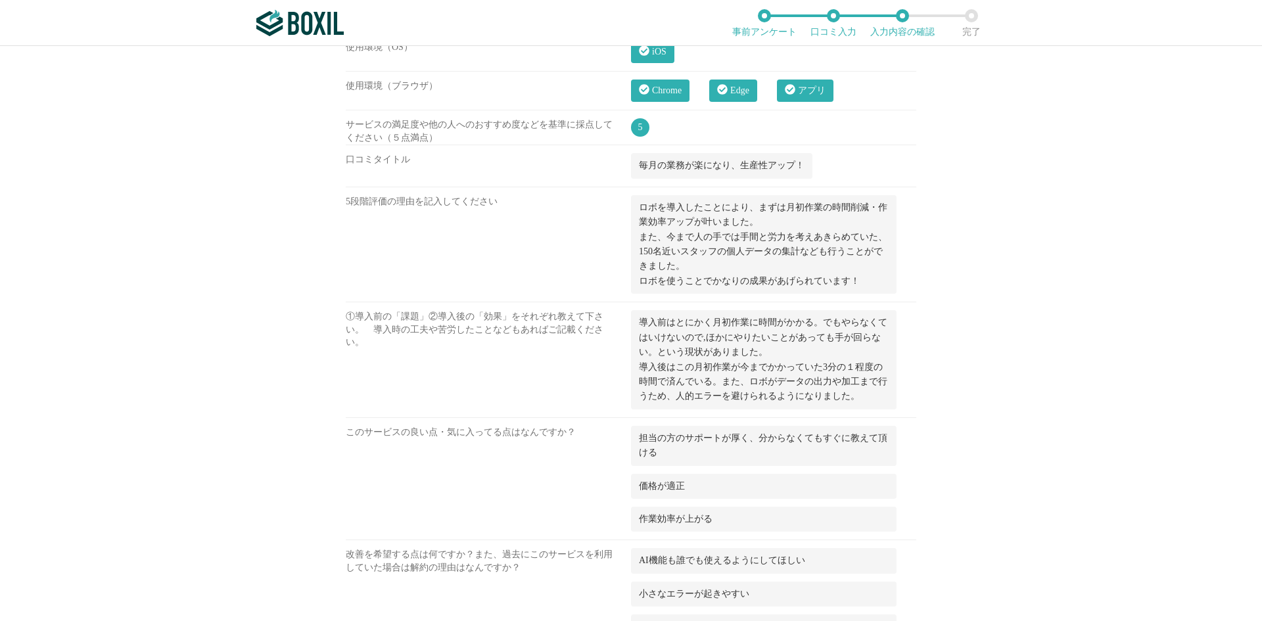
scroll to position [976, 0]
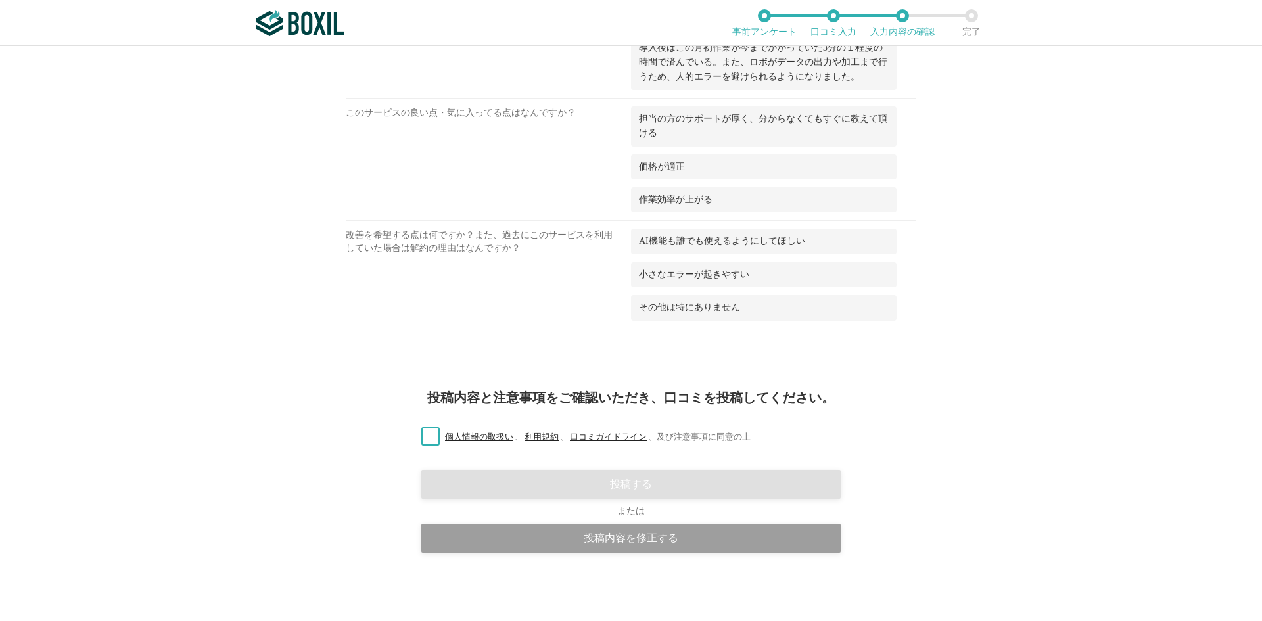
click at [436, 432] on label "個人情報の取扱い 、 利用規約 、 口コミガイドライン 、 及び注意事項に同意の上" at bounding box center [581, 437] width 340 height 14
click at [0, 0] on input "個人情報の取扱い 、 利用規約 、 口コミガイドライン 、 及び注意事項に同意の上" at bounding box center [0, 0] width 0 height 0
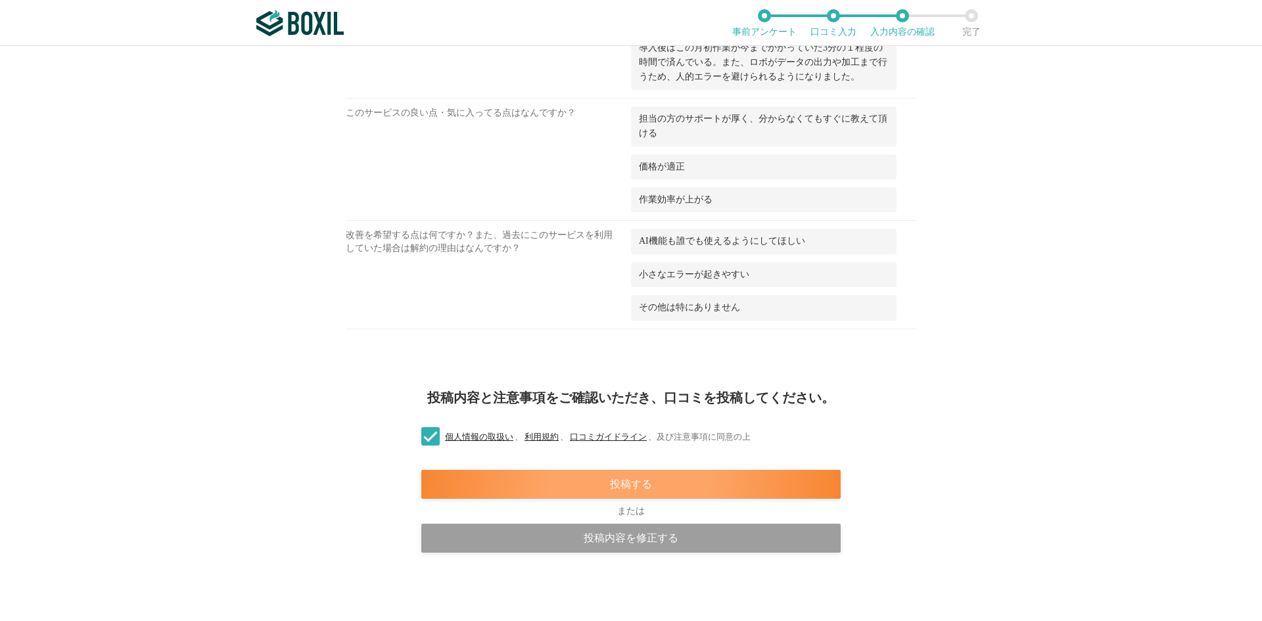
click at [595, 478] on div "投稿する" at bounding box center [630, 484] width 419 height 29
